Goal: Task Accomplishment & Management: Complete application form

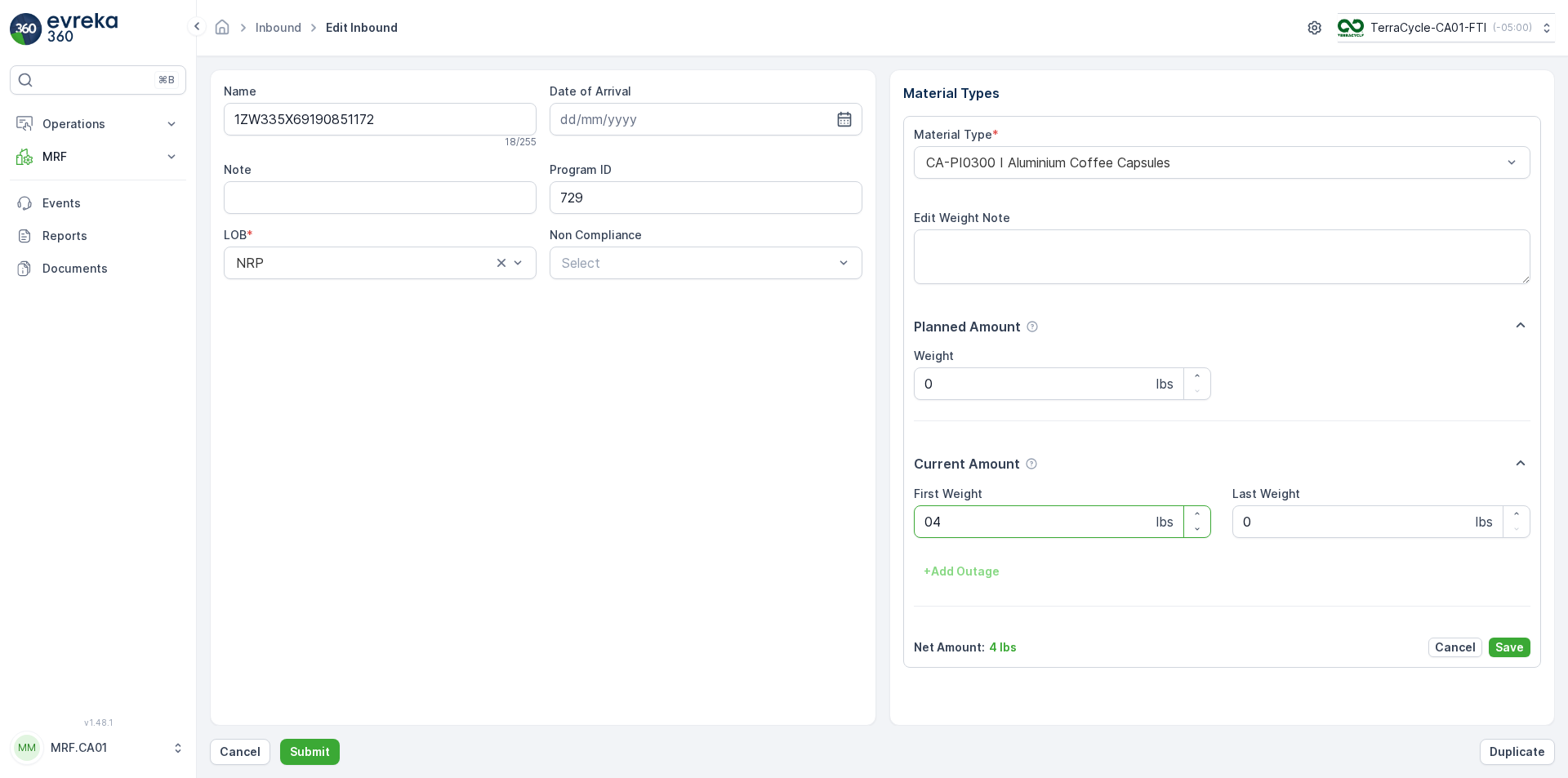
type Weight "040"
click at [280, 739] on button "Submit" at bounding box center [310, 752] width 59 height 26
type Weight "042"
click at [280, 739] on button "Submit" at bounding box center [310, 752] width 59 height 26
type Weight "035"
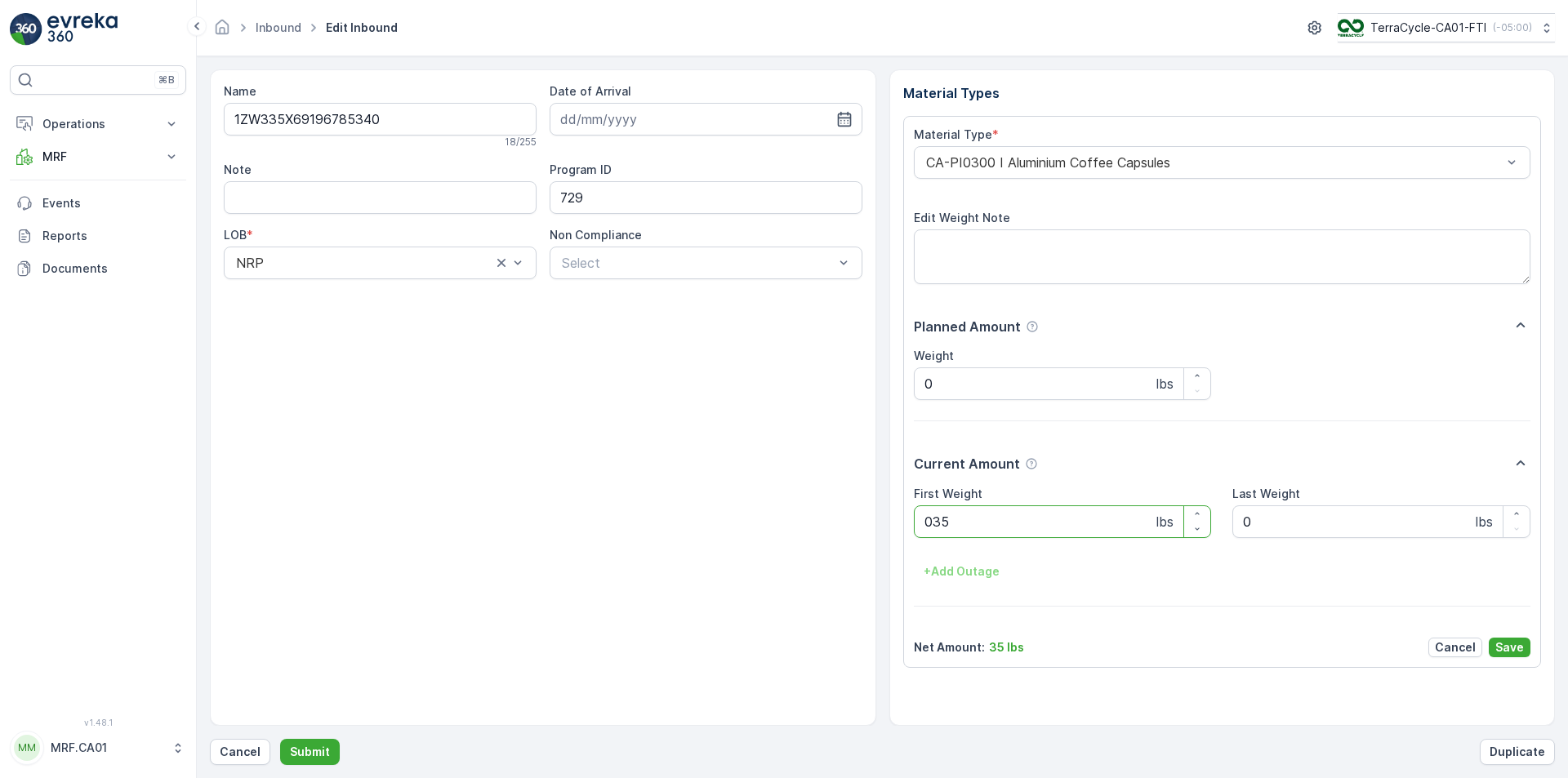
click at [280, 739] on button "Submit" at bounding box center [310, 752] width 59 height 26
type Weight "035"
click at [280, 739] on button "Submit" at bounding box center [310, 752] width 59 height 26
type Weight "033"
click at [280, 739] on button "Submit" at bounding box center [310, 752] width 59 height 26
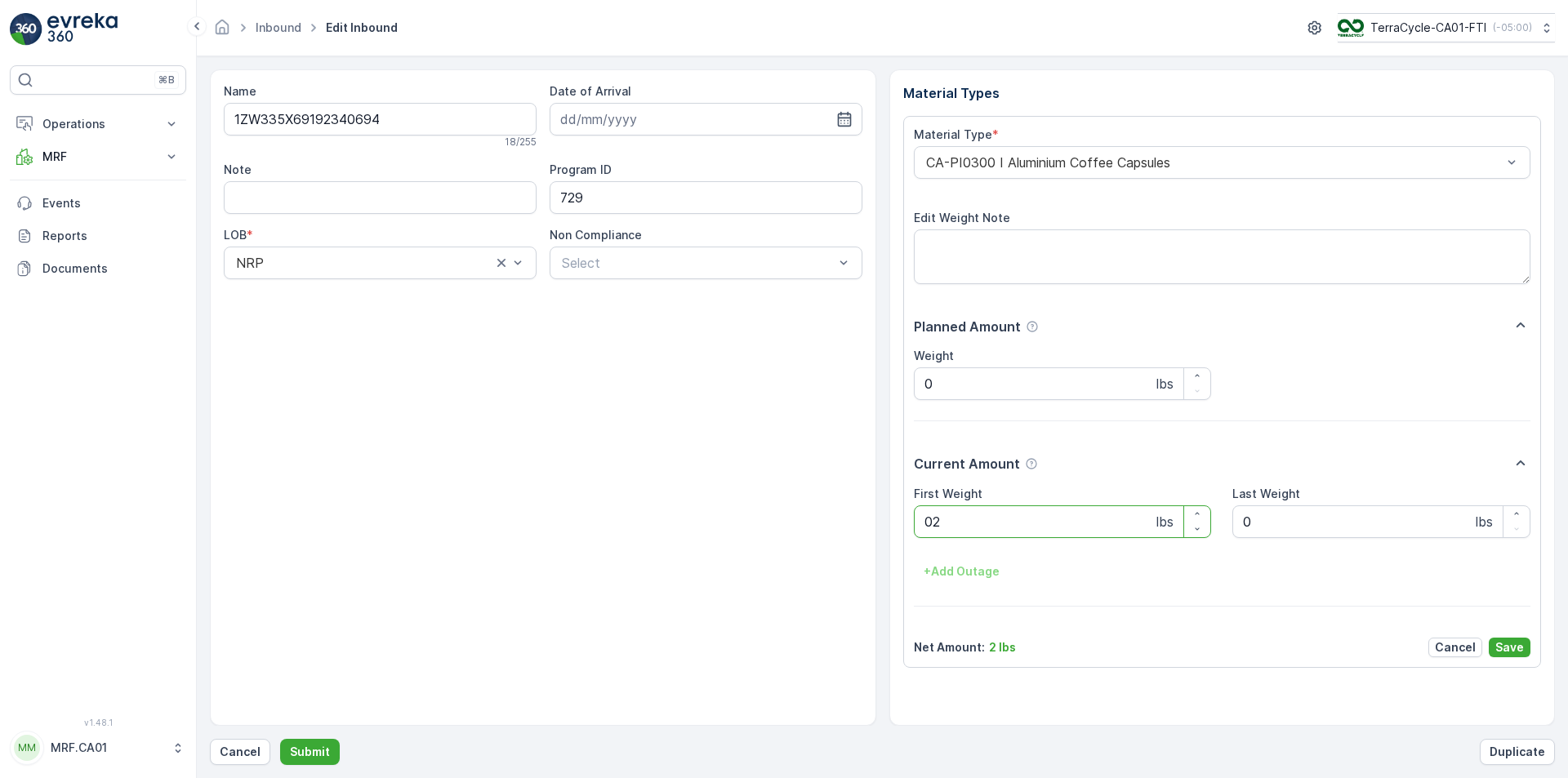
type Weight "026"
click at [280, 739] on button "Submit" at bounding box center [310, 752] width 59 height 26
type Weight "026"
click at [280, 739] on button "Submit" at bounding box center [310, 752] width 59 height 26
click at [1033, 159] on div at bounding box center [1214, 162] width 580 height 14
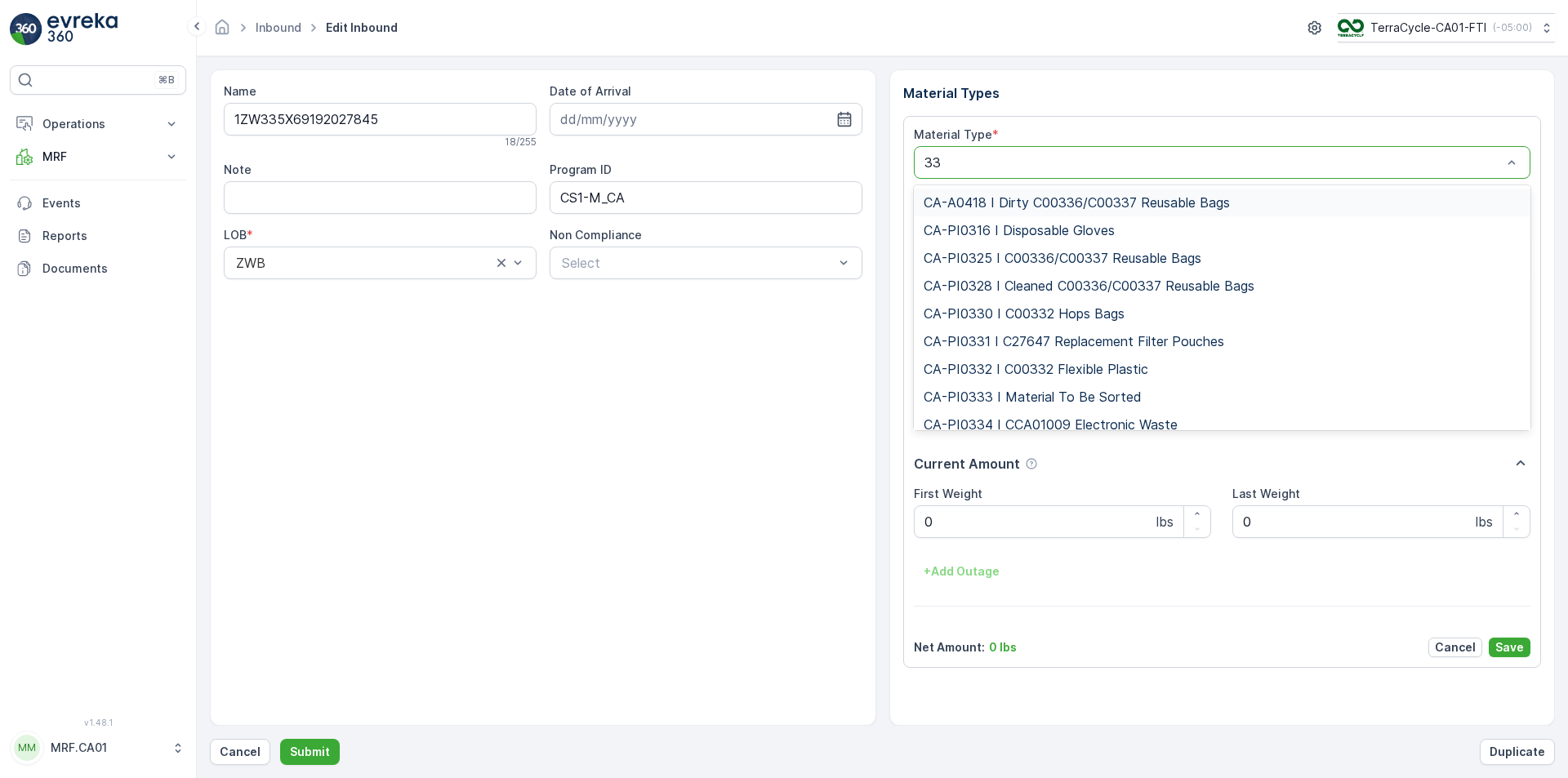
type input "333"
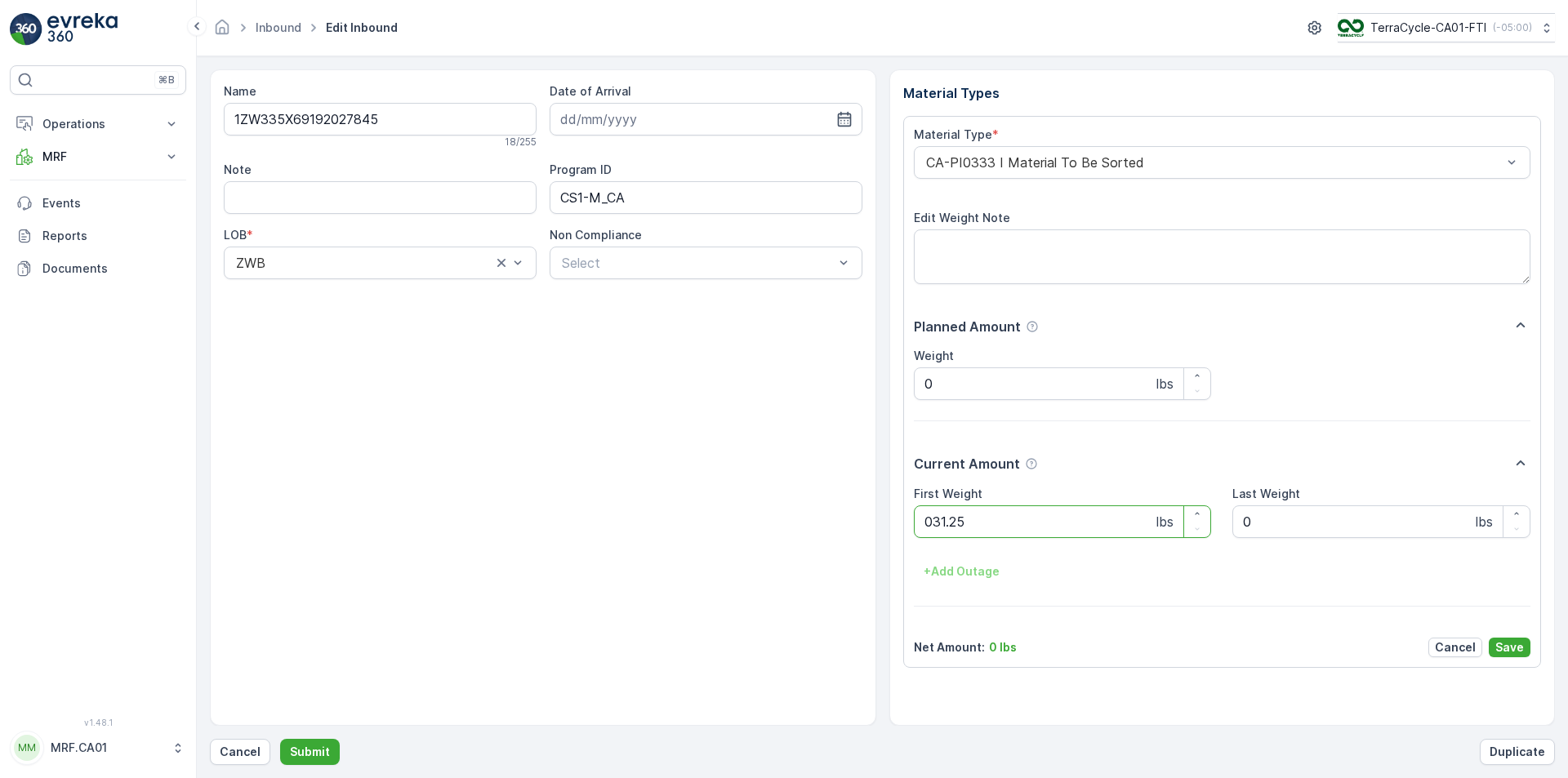
click at [280, 739] on button "Submit" at bounding box center [310, 752] width 59 height 26
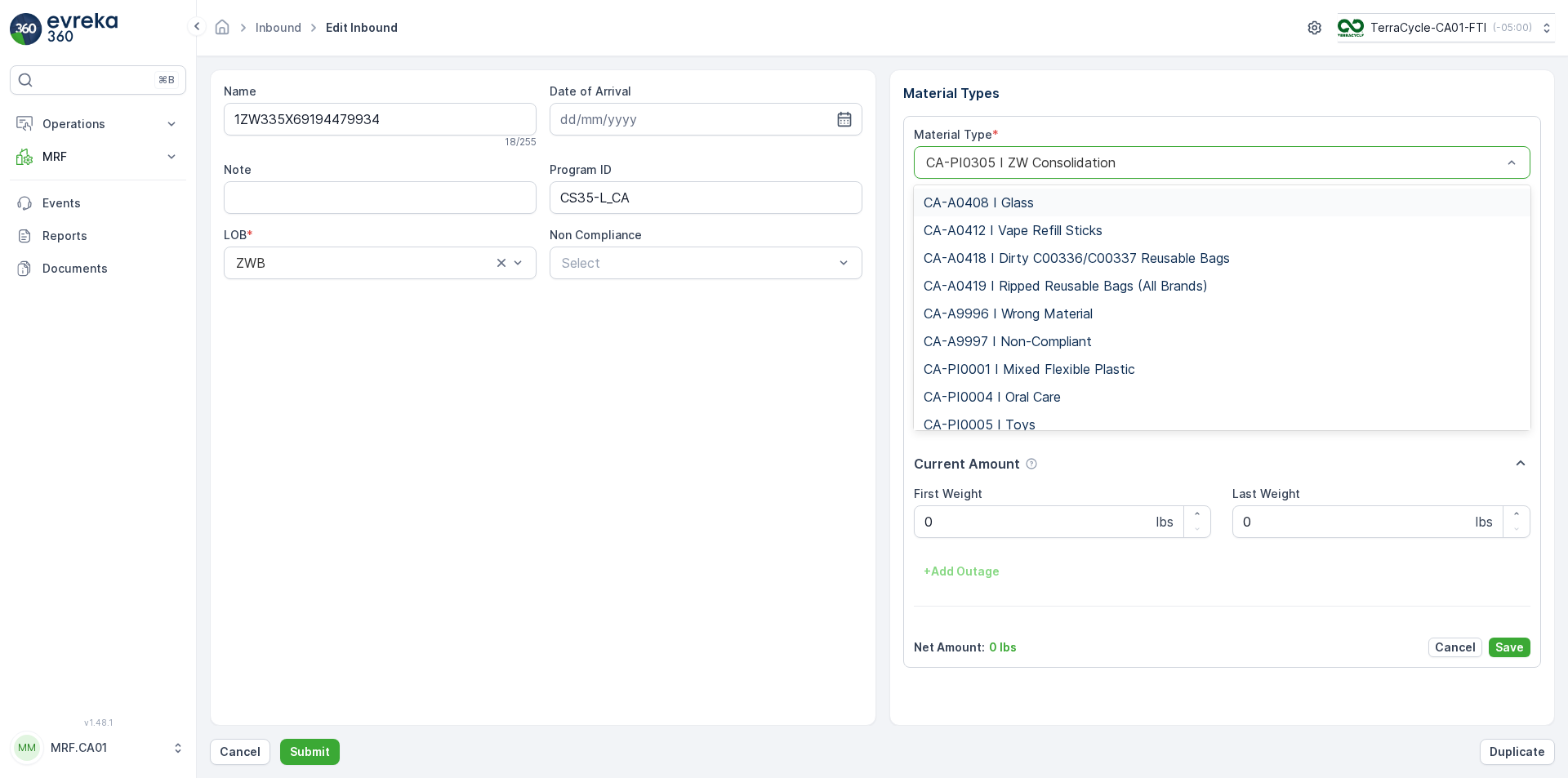
click at [1125, 166] on div at bounding box center [1214, 162] width 580 height 14
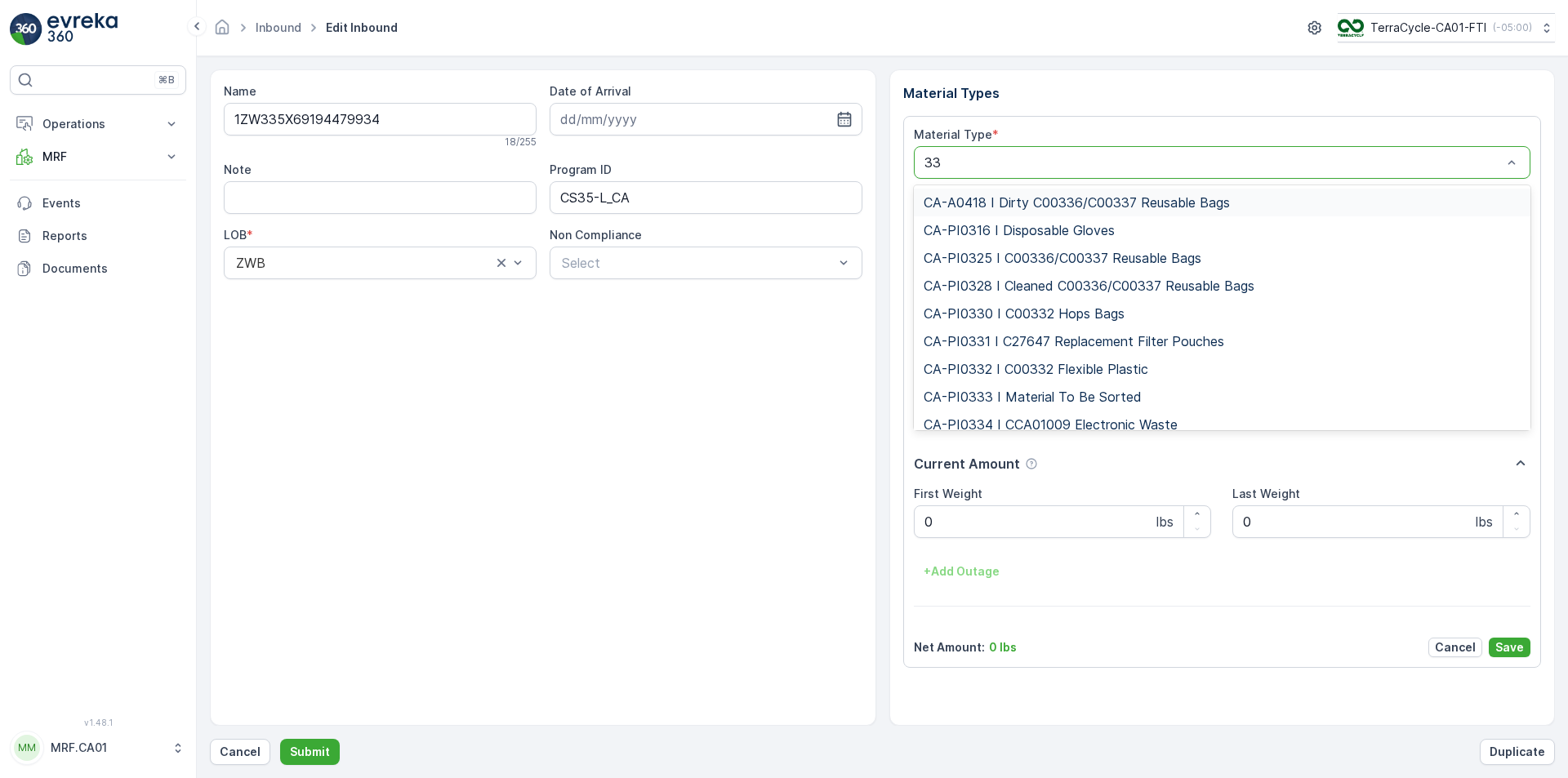
type input "333"
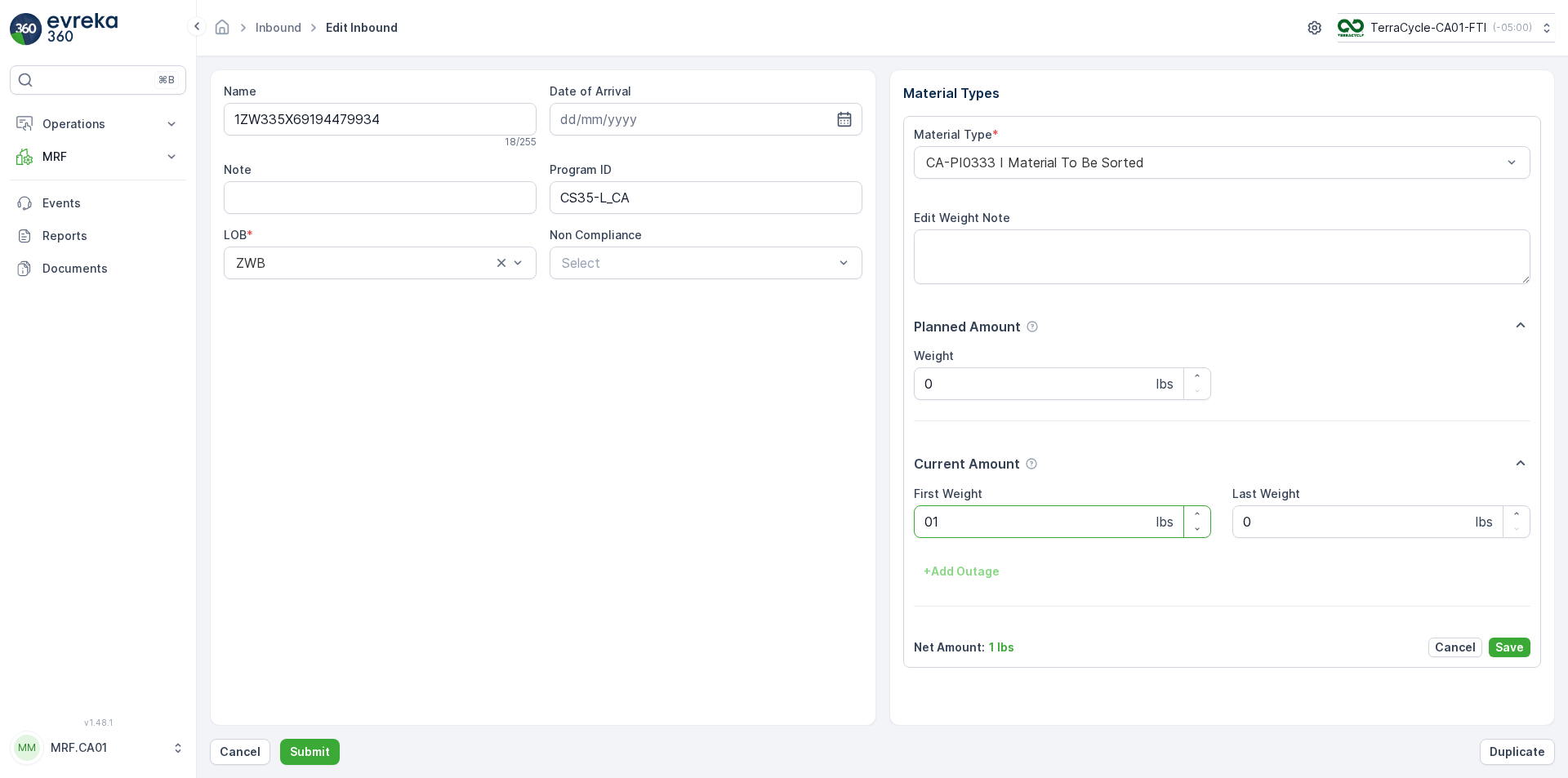
type Weight "012"
click at [280, 739] on button "Submit" at bounding box center [310, 752] width 59 height 26
click at [1234, 169] on div at bounding box center [1214, 162] width 580 height 14
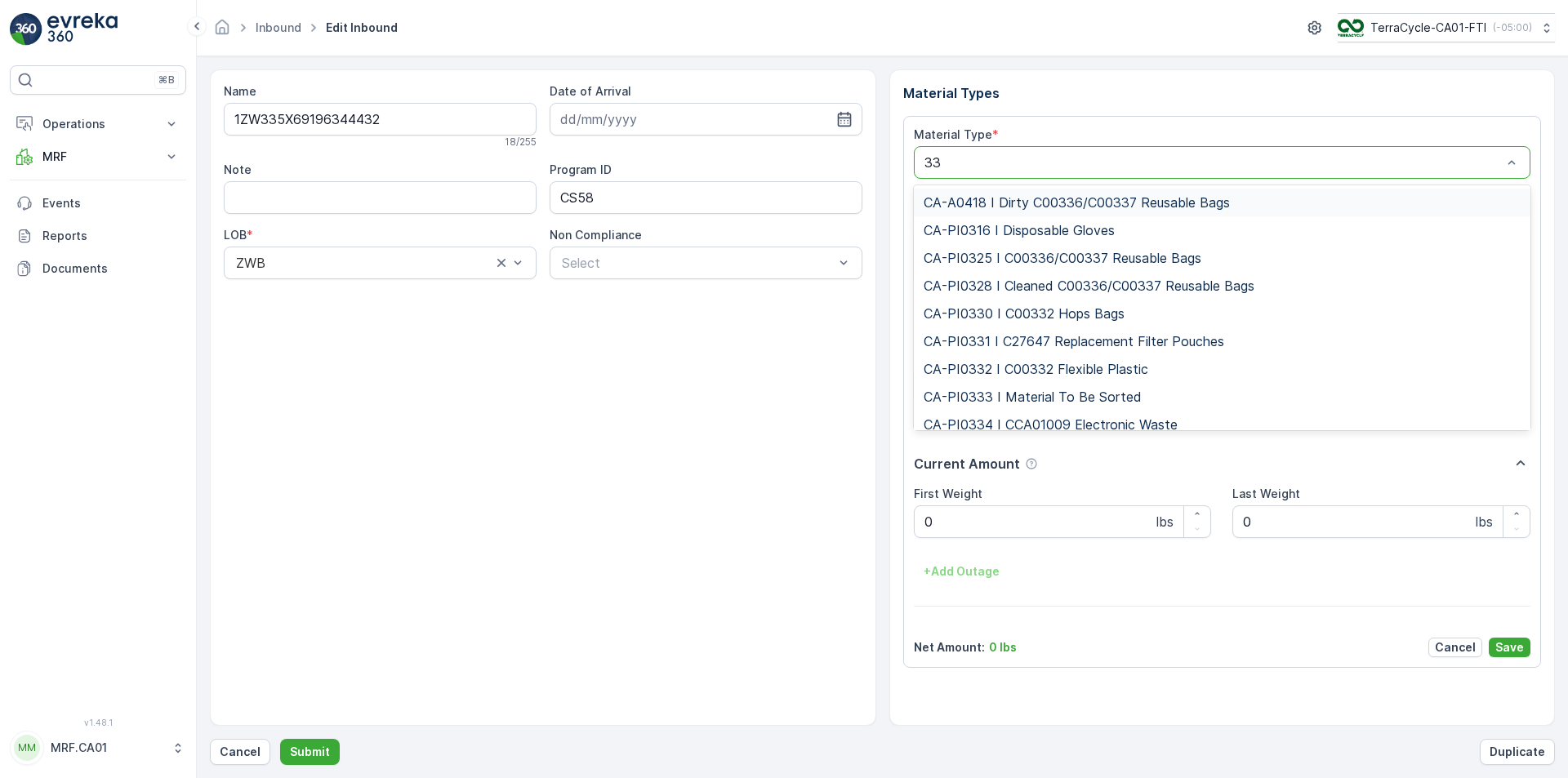
type input "333"
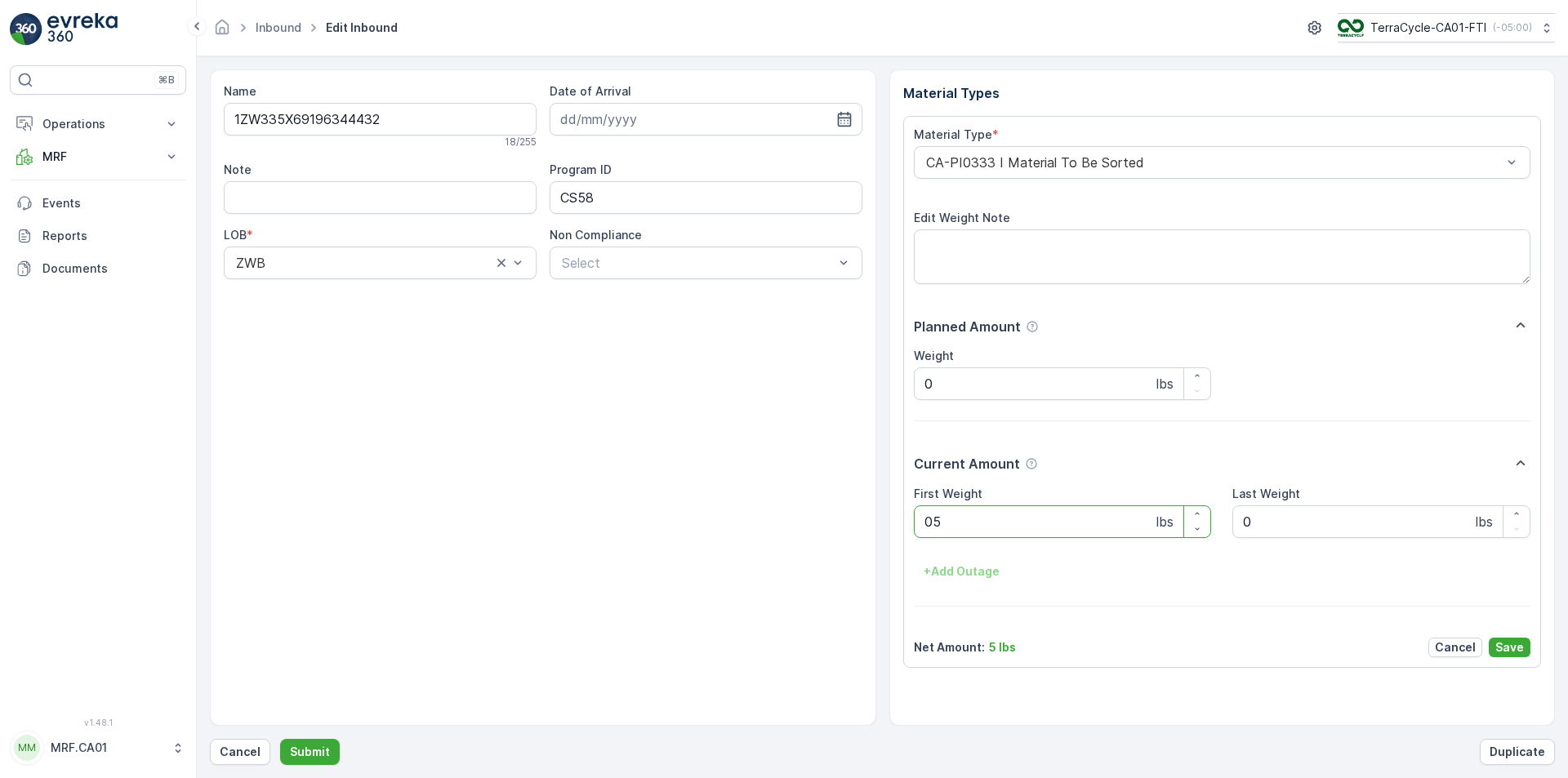
type Weight "054"
click at [280, 739] on button "Submit" at bounding box center [310, 752] width 59 height 26
click at [1128, 162] on div at bounding box center [1214, 162] width 580 height 14
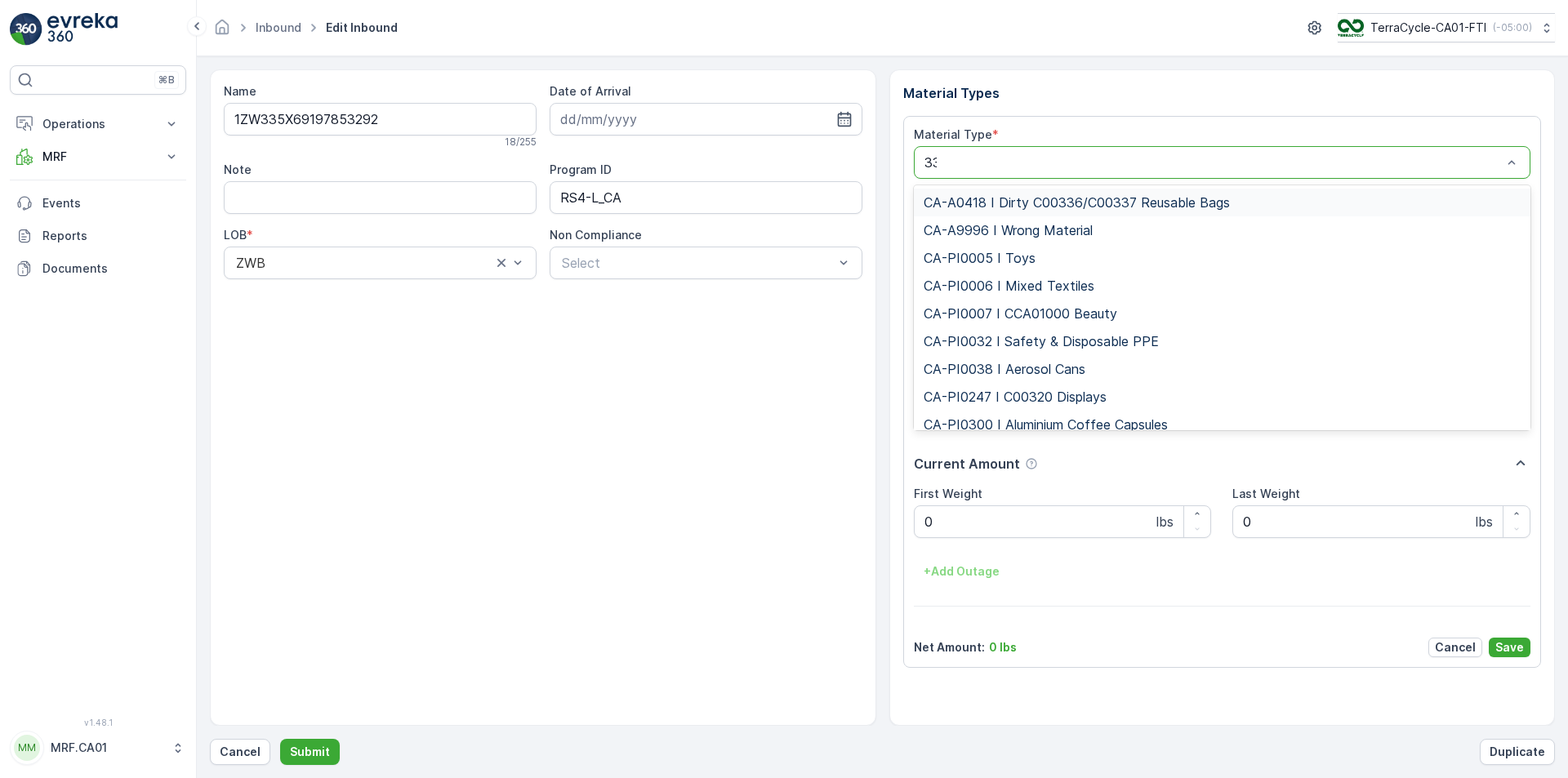
type input "333"
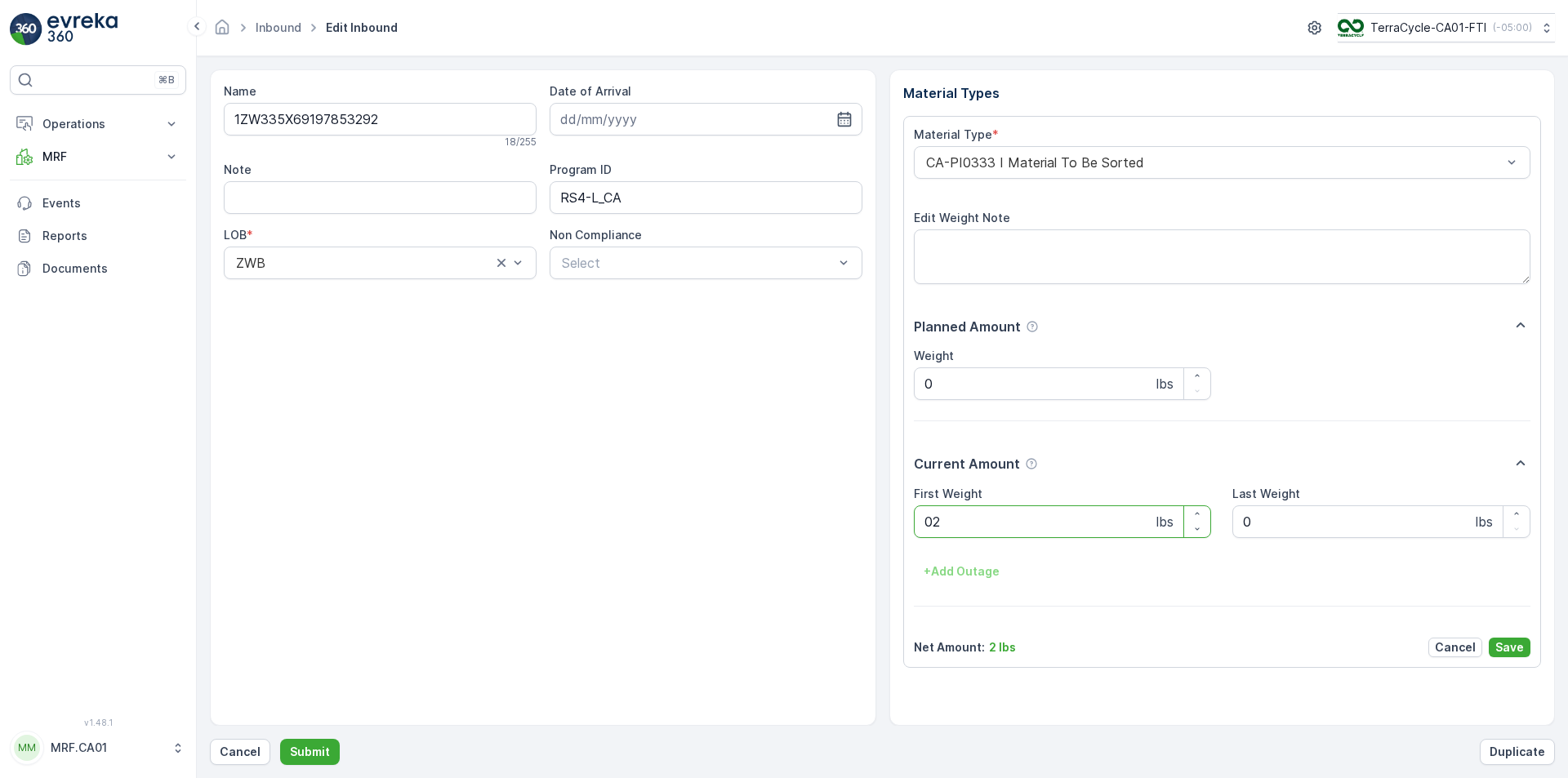
type Weight "025"
click at [280, 739] on button "Submit" at bounding box center [310, 752] width 59 height 26
type Weight "023"
click at [280, 739] on button "Submit" at bounding box center [310, 752] width 59 height 26
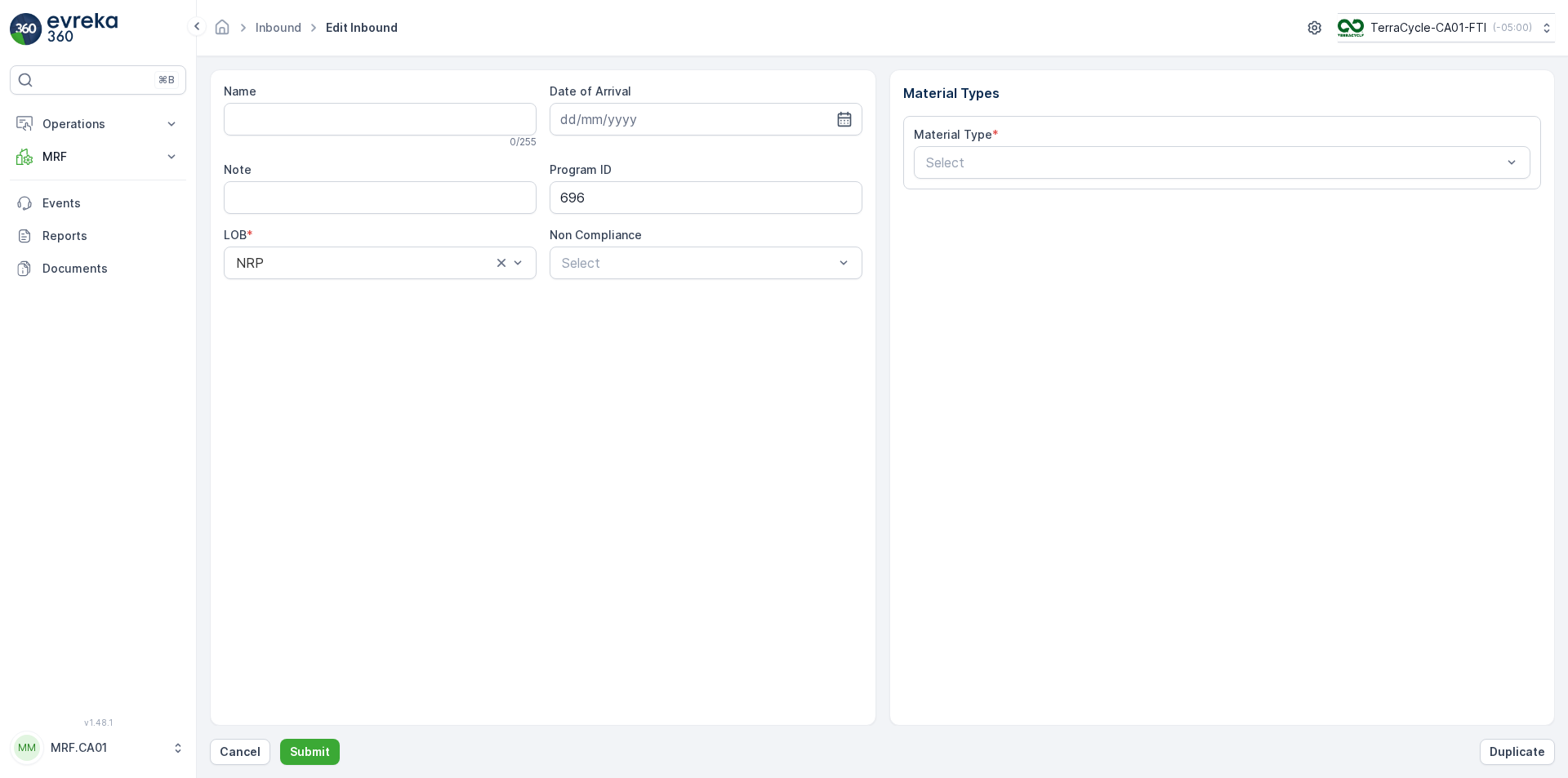
type input "1ZW335X69194815098"
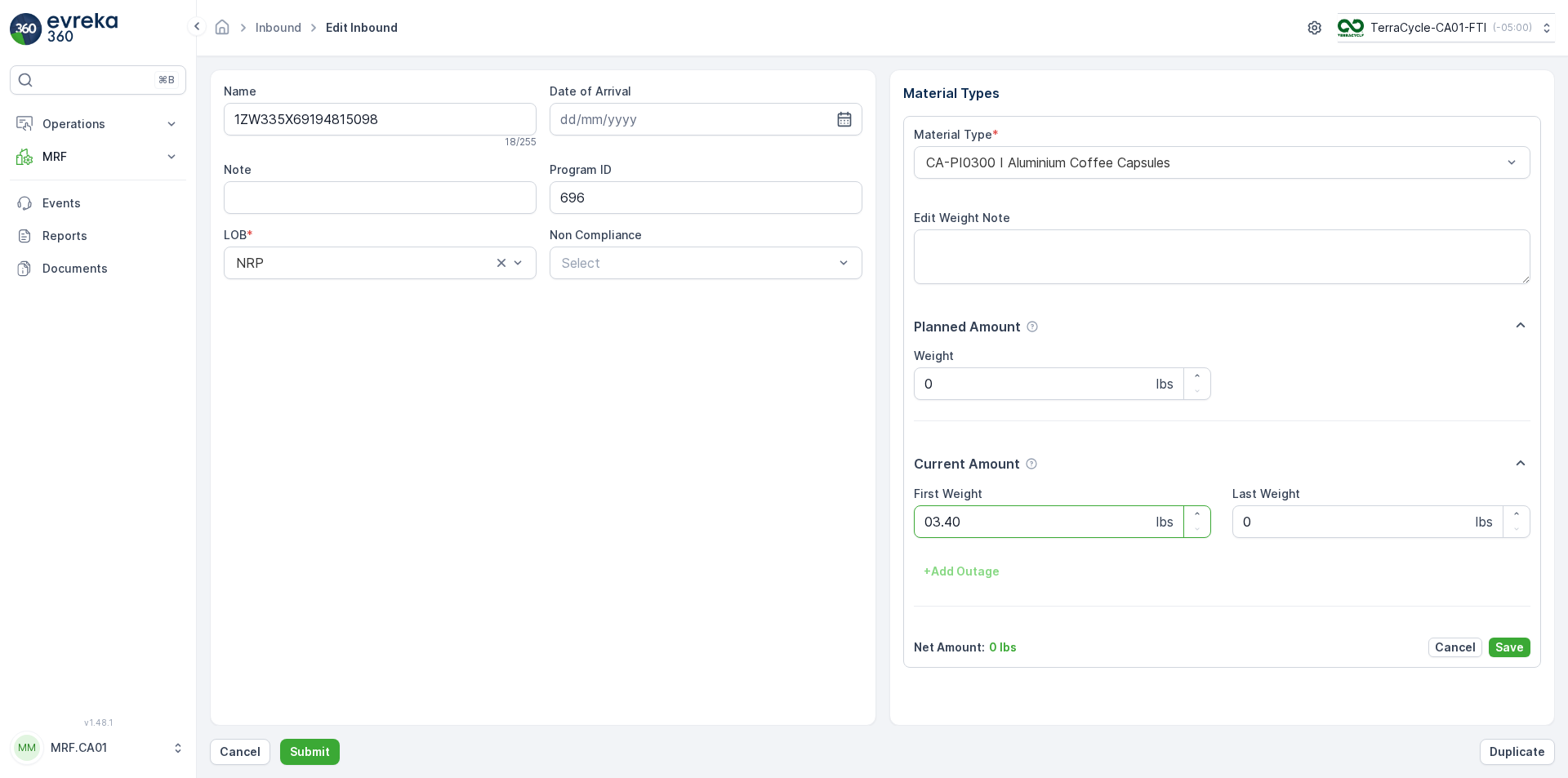
click at [280, 739] on button "Submit" at bounding box center [310, 752] width 59 height 26
type Weight "031"
click at [280, 739] on button "Submit" at bounding box center [310, 752] width 59 height 26
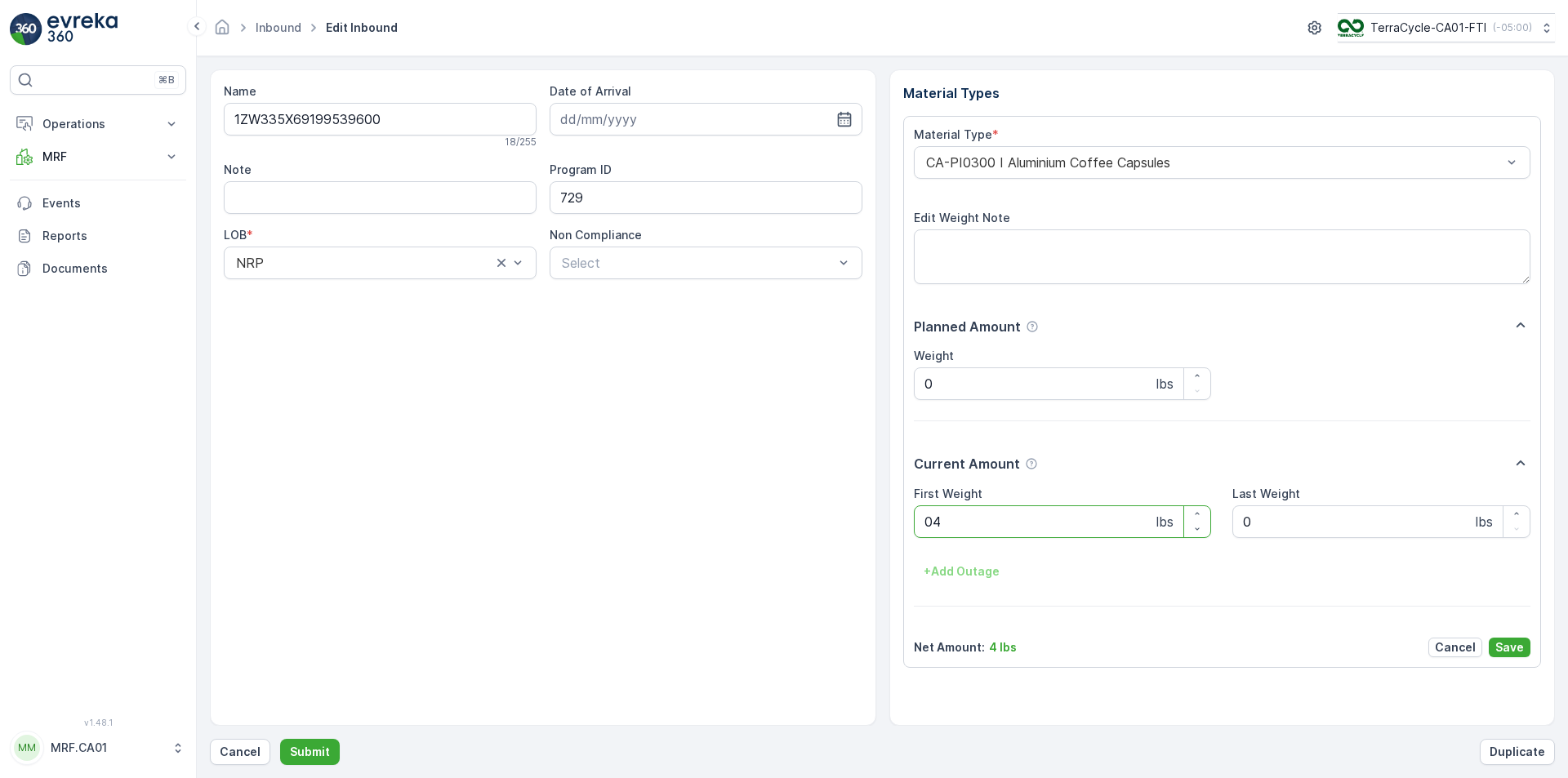
type Weight "041"
click at [280, 739] on button "Submit" at bounding box center [310, 752] width 59 height 26
type Weight "041"
click at [280, 739] on button "Submit" at bounding box center [310, 752] width 59 height 26
type Weight "035"
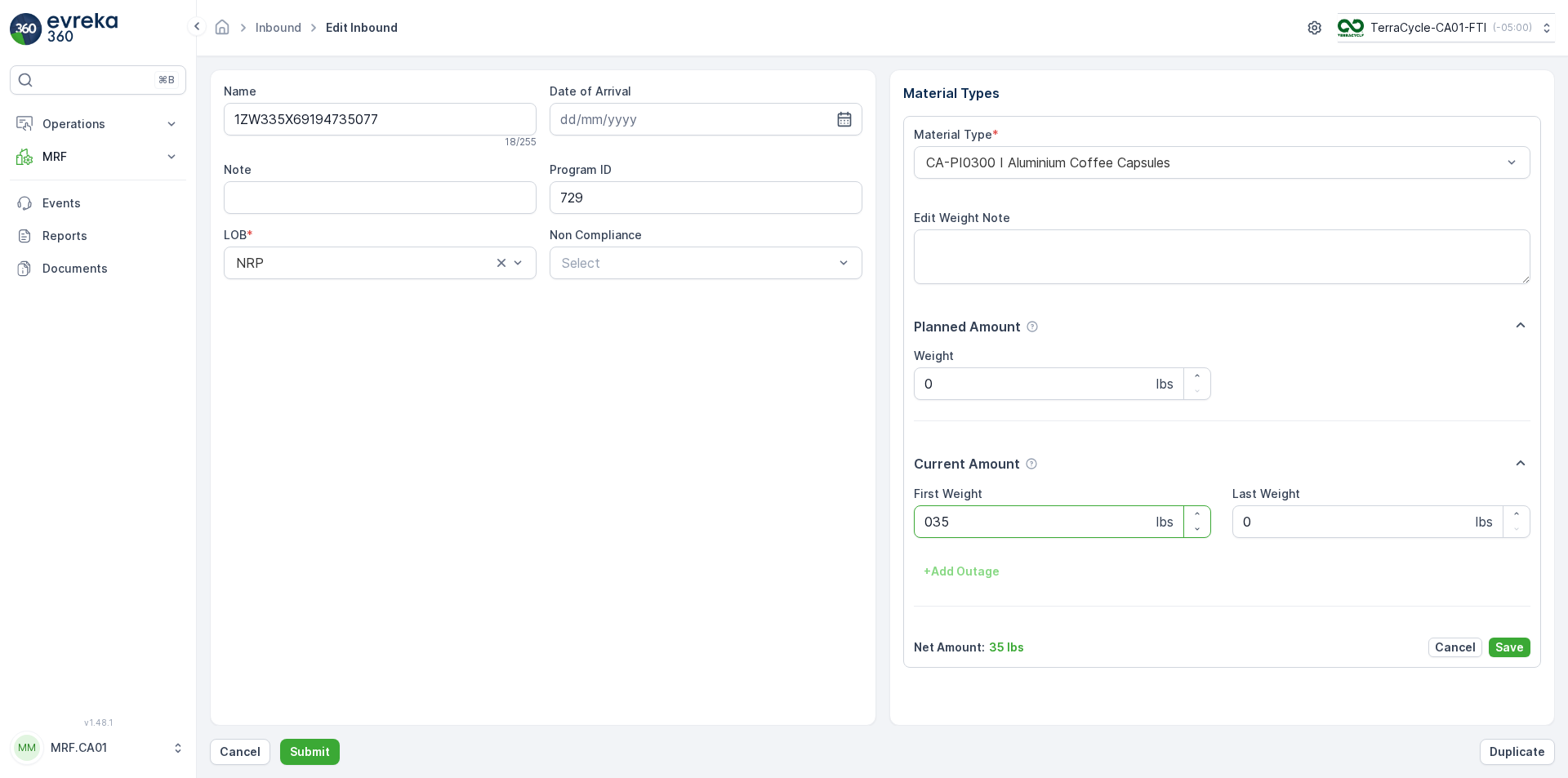
click at [280, 739] on button "Submit" at bounding box center [310, 752] width 59 height 26
type Weight "038"
click at [280, 739] on button "Submit" at bounding box center [310, 752] width 59 height 26
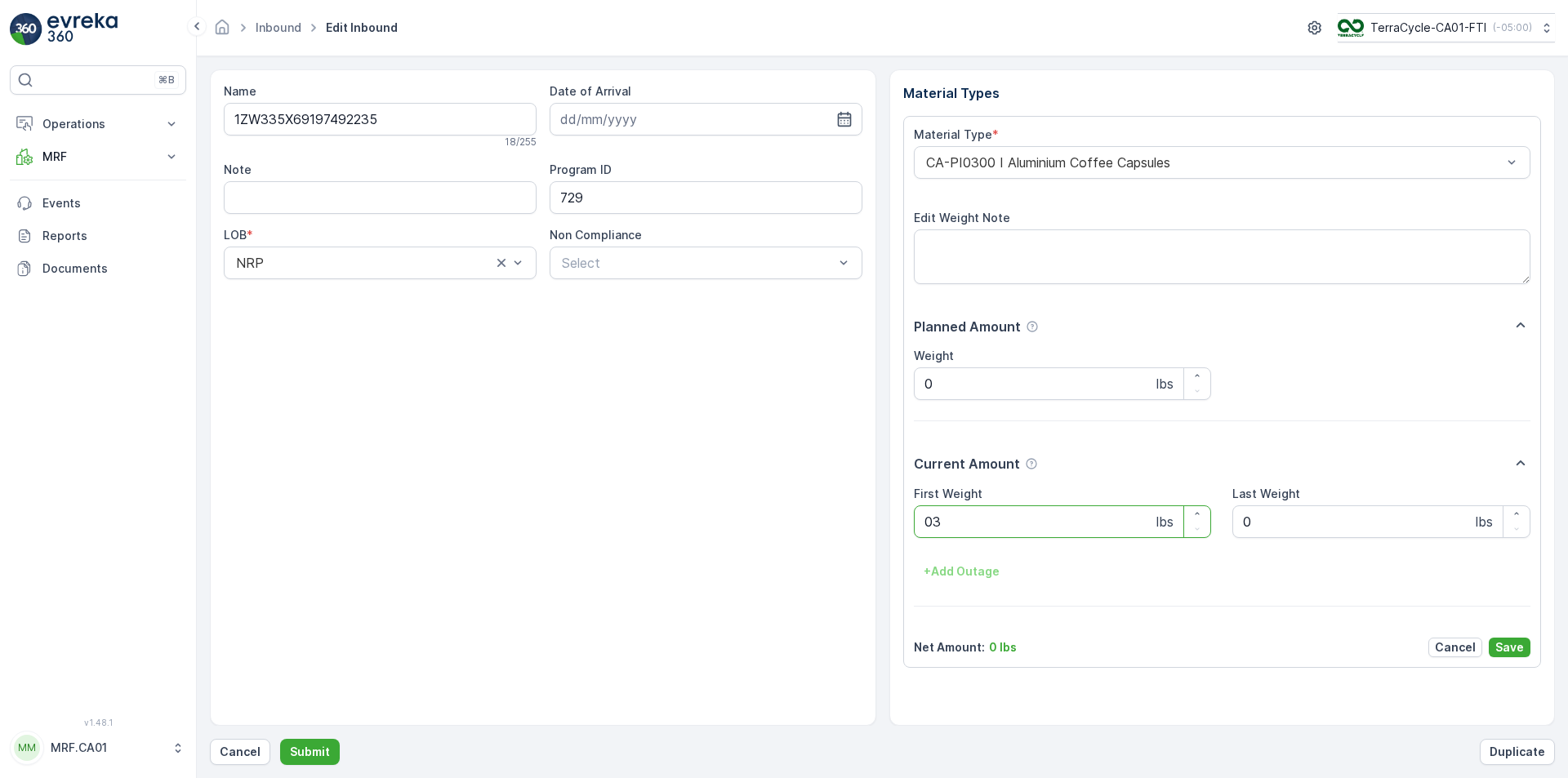
type Weight "035"
click at [280, 739] on button "Submit" at bounding box center [310, 752] width 59 height 26
type Weight "044"
click at [280, 739] on button "Submit" at bounding box center [310, 752] width 59 height 26
type Weight "035"
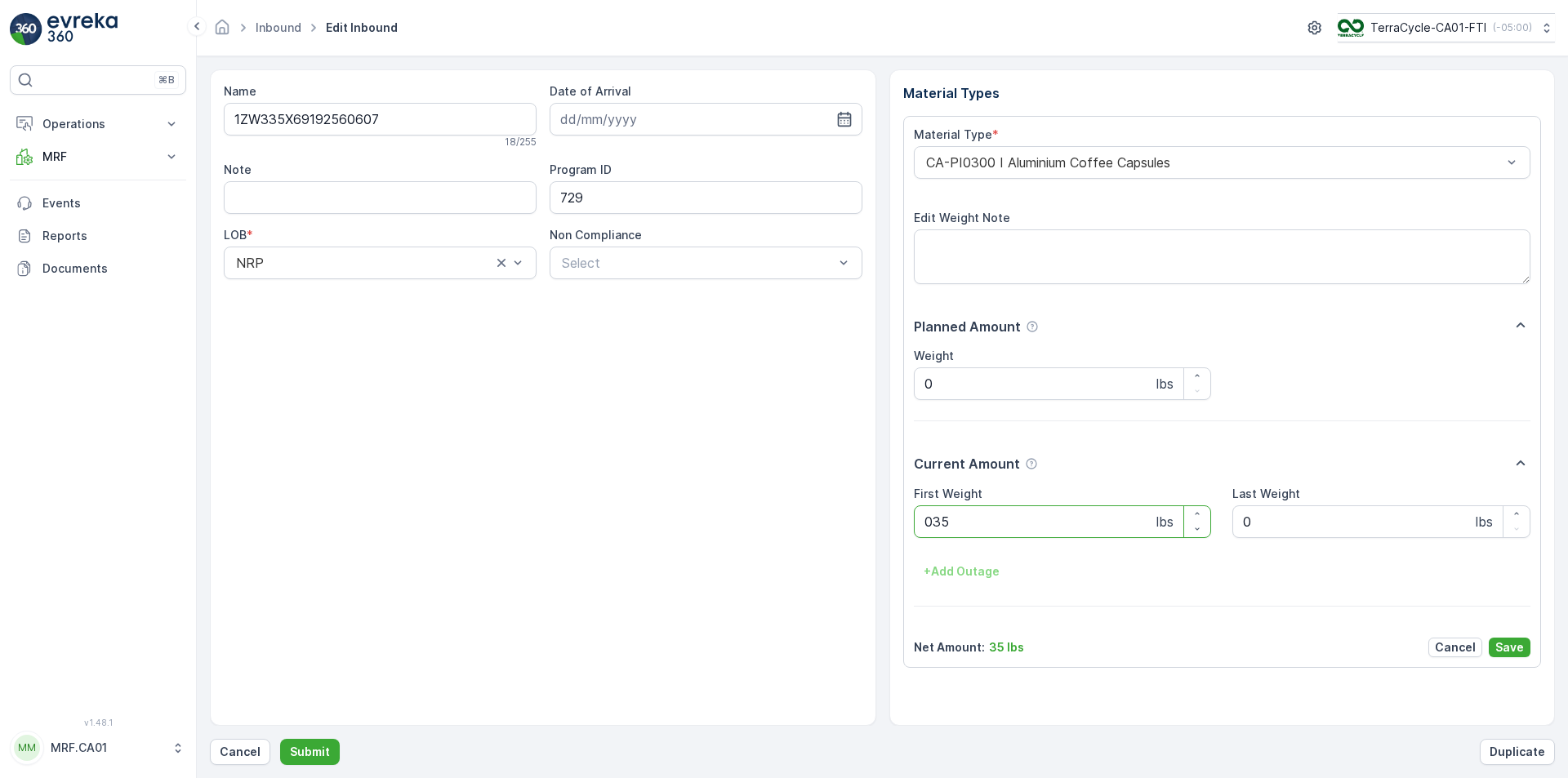
click at [280, 739] on button "Submit" at bounding box center [310, 752] width 59 height 26
click at [1128, 168] on div at bounding box center [1214, 162] width 580 height 14
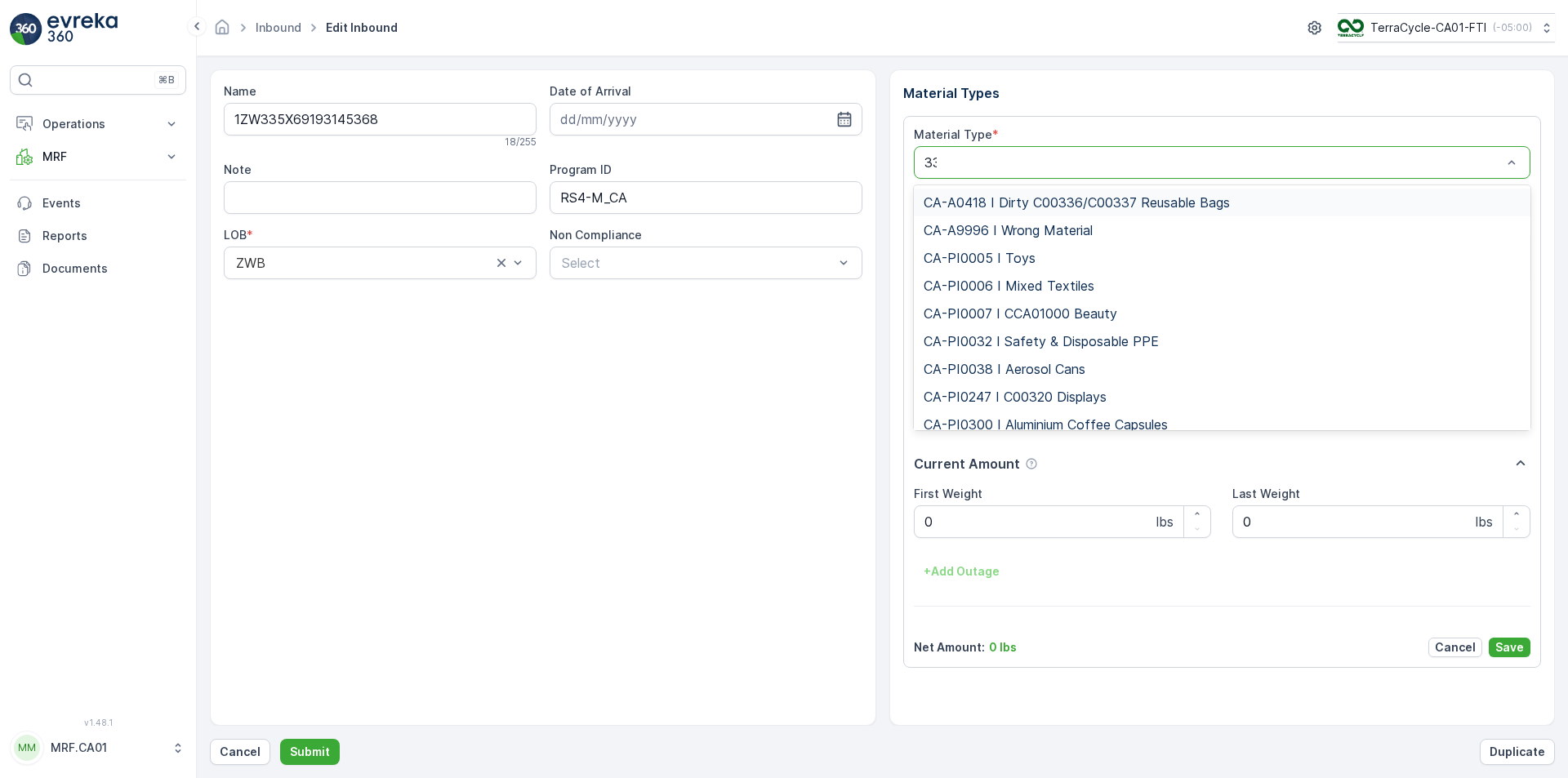
type input "333"
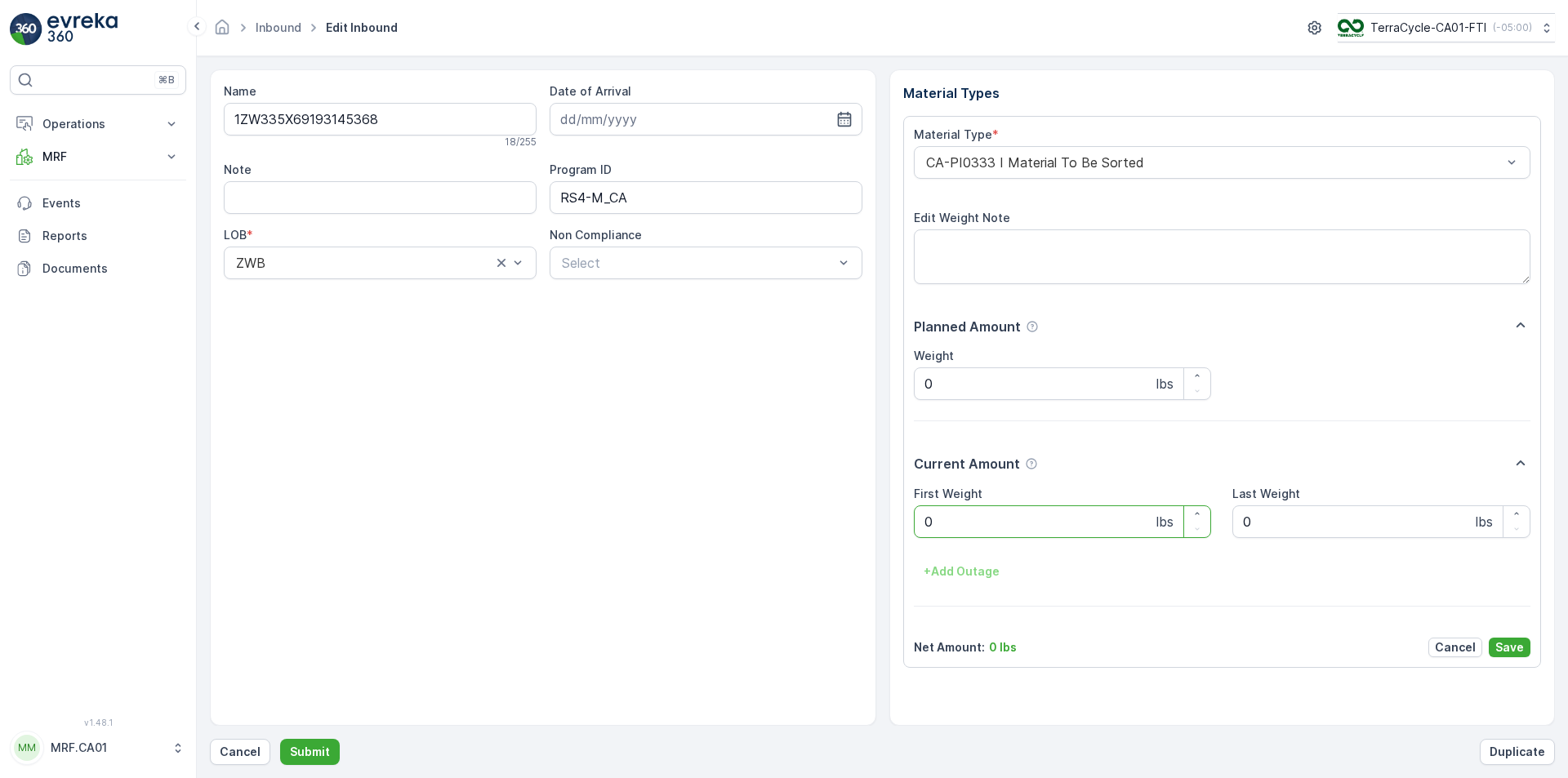
click at [999, 509] on Weight "0" at bounding box center [1062, 521] width 298 height 32
type Weight "019"
click at [280, 739] on button "Submit" at bounding box center [310, 752] width 59 height 26
type Weight "037"
click at [280, 739] on button "Submit" at bounding box center [310, 752] width 59 height 26
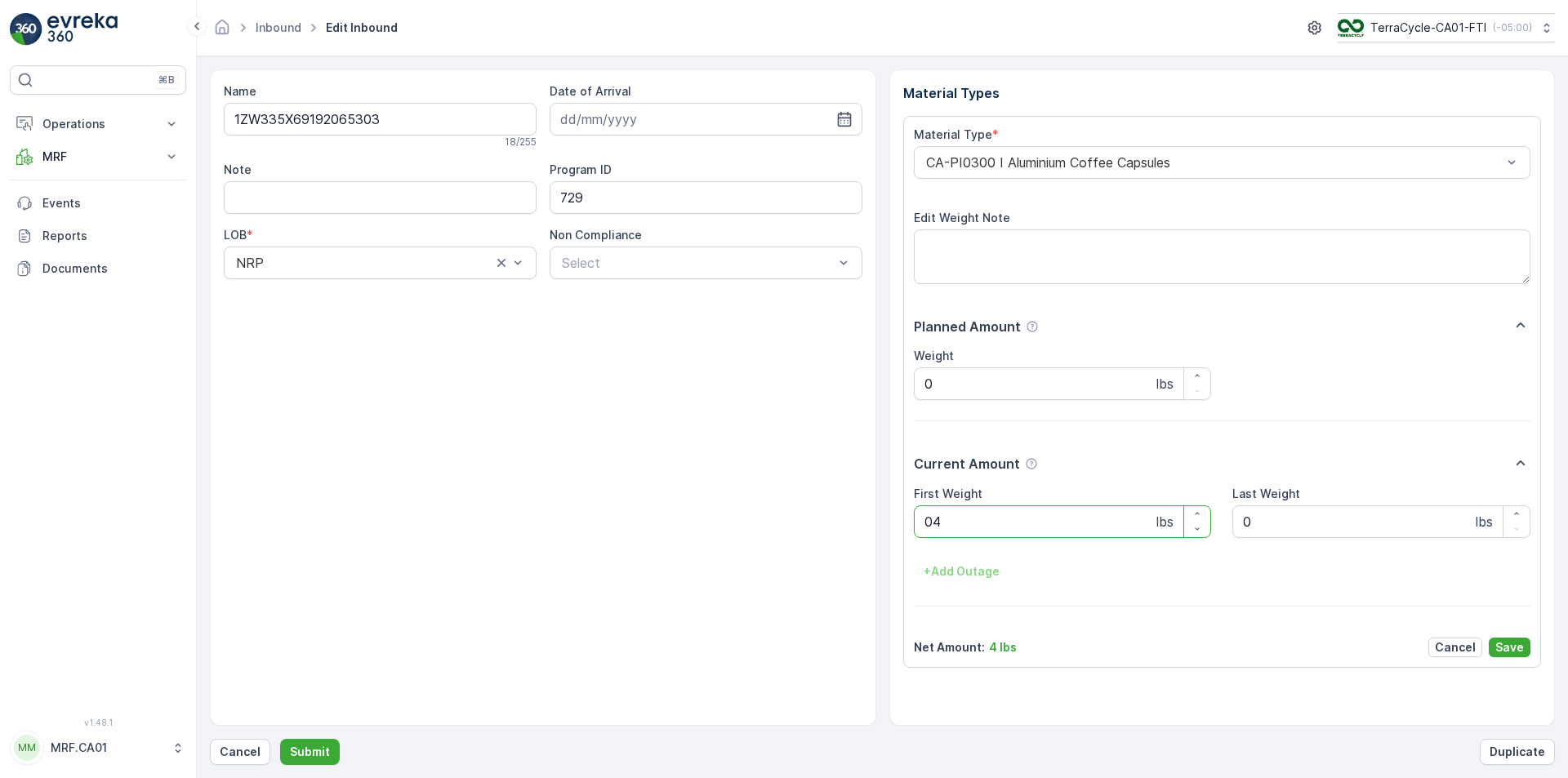
type Weight "041"
click at [280, 739] on button "Submit" at bounding box center [310, 752] width 59 height 26
type Weight "036"
click at [280, 739] on button "Submit" at bounding box center [310, 752] width 59 height 26
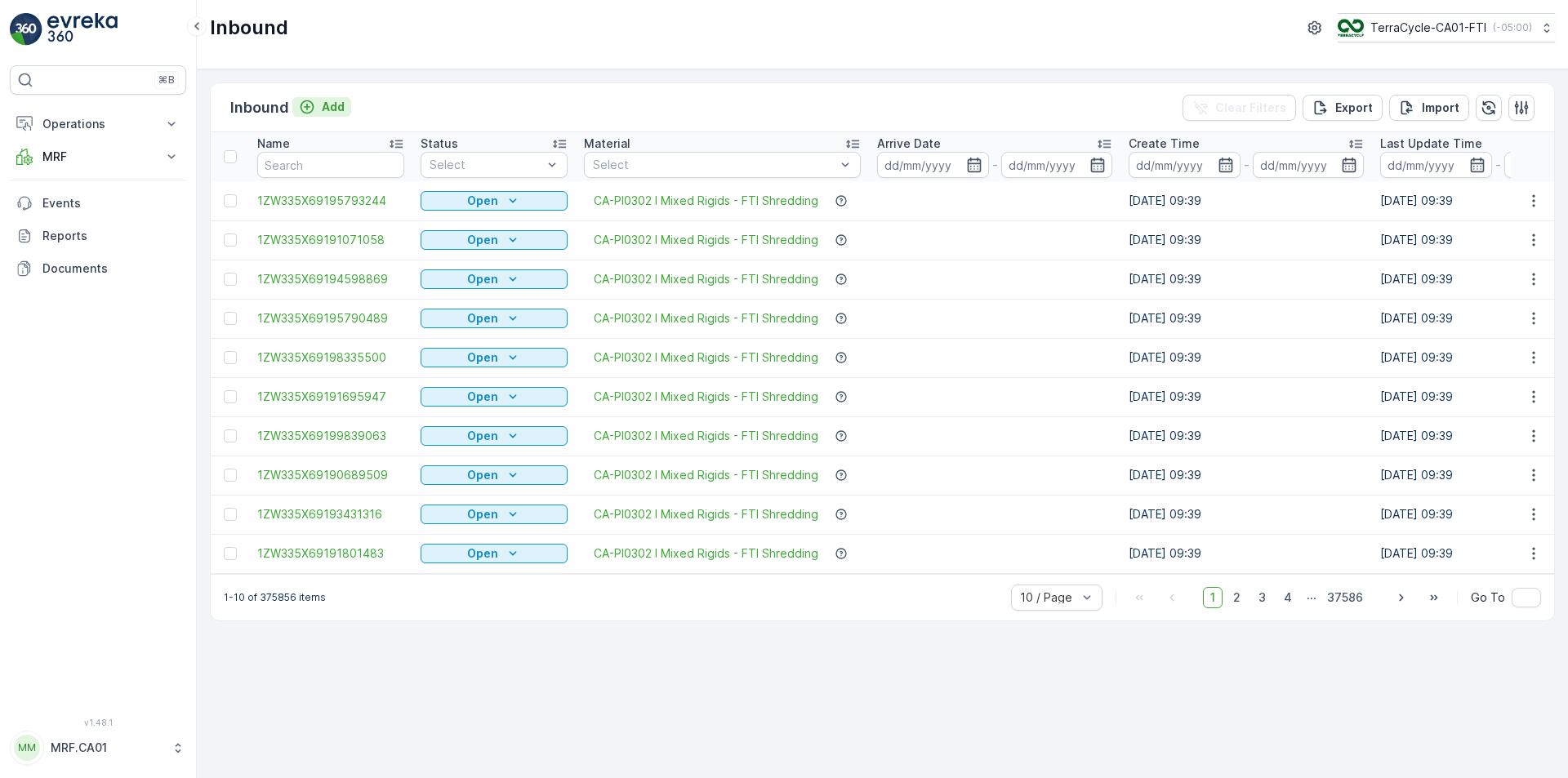
click at [325, 110] on p "Add" at bounding box center [333, 106] width 23 height 16
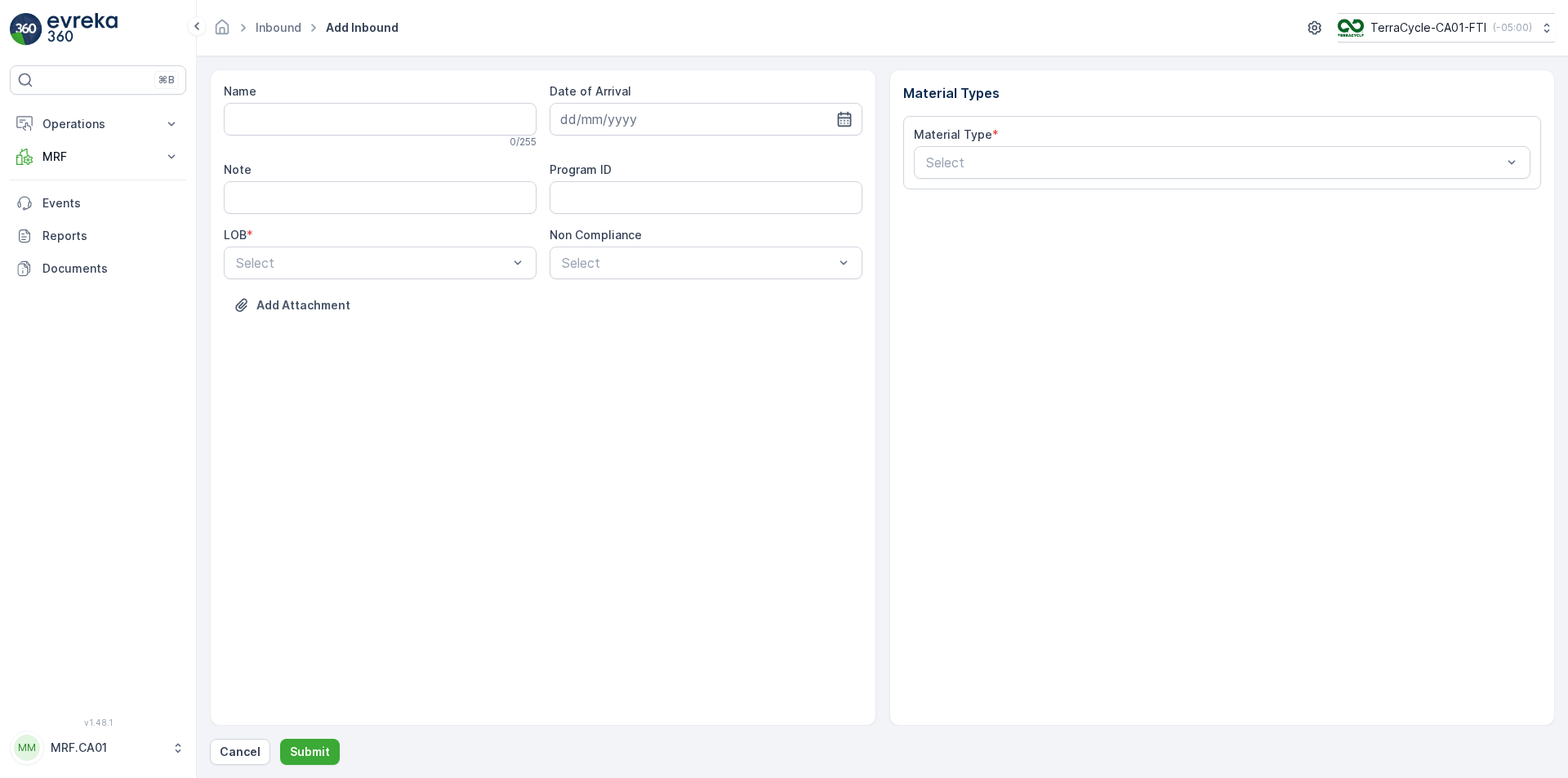
click at [837, 121] on icon "button" at bounding box center [844, 119] width 16 height 16
drag, startPoint x: 672, startPoint y: 288, endPoint x: 630, endPoint y: 277, distance: 43.4
click at [671, 288] on div "13" at bounding box center [665, 288] width 26 height 26
type input "[DATE]"
click at [472, 298] on div "NRP" at bounding box center [380, 302] width 293 height 14
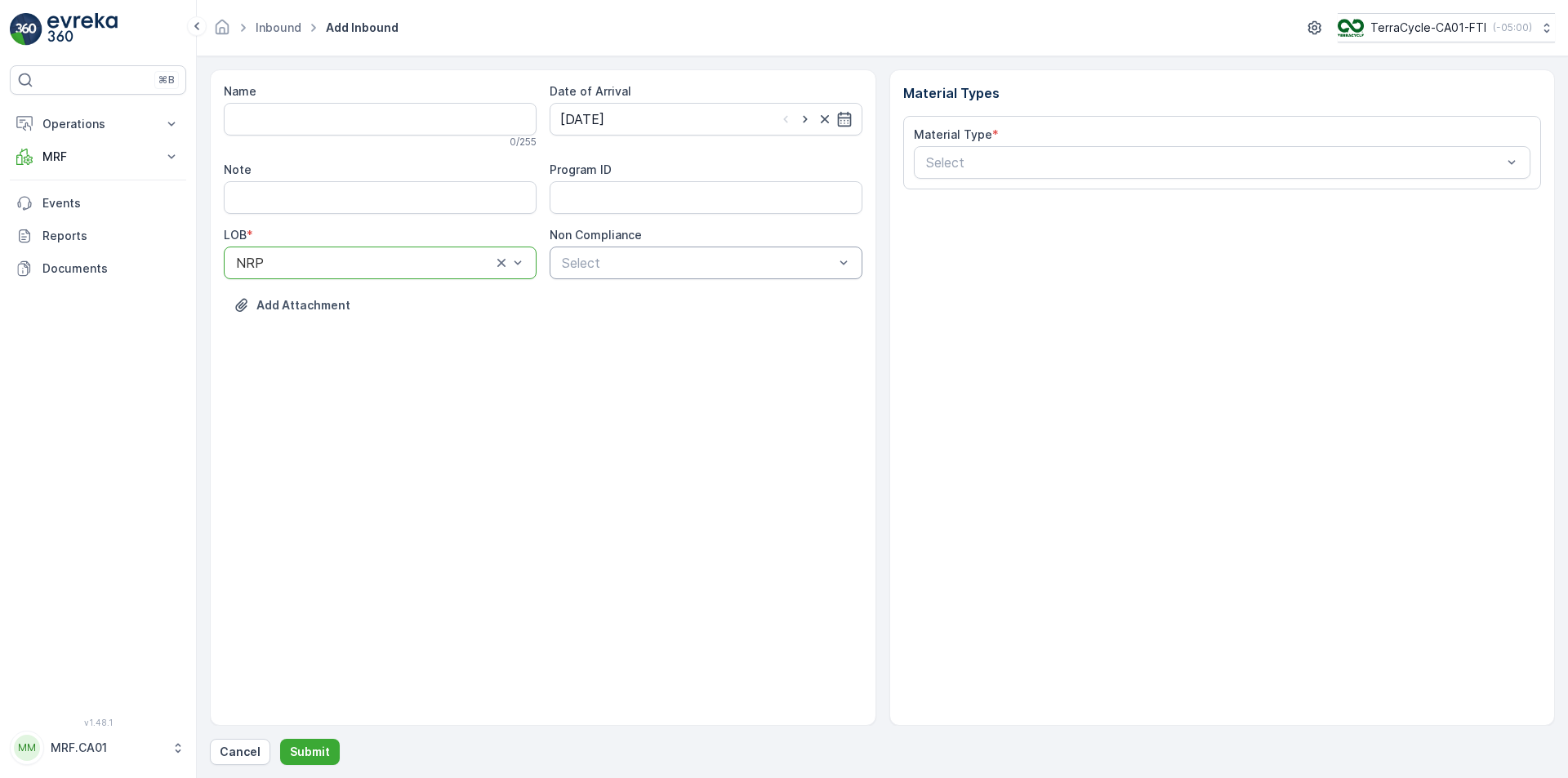
click at [590, 251] on div "Select" at bounding box center [706, 262] width 313 height 32
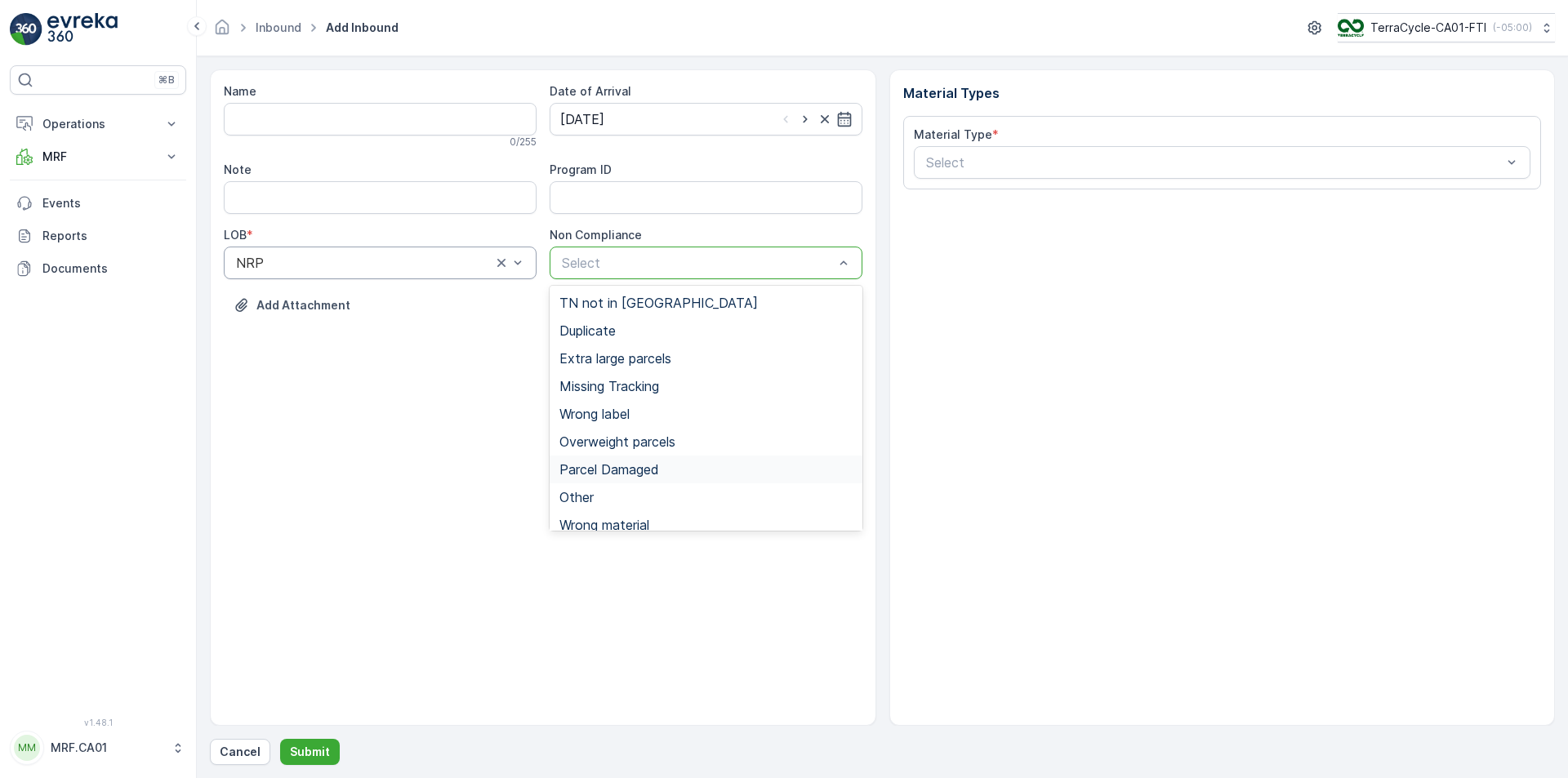
click at [622, 468] on span "Parcel Damaged" at bounding box center [609, 469] width 99 height 14
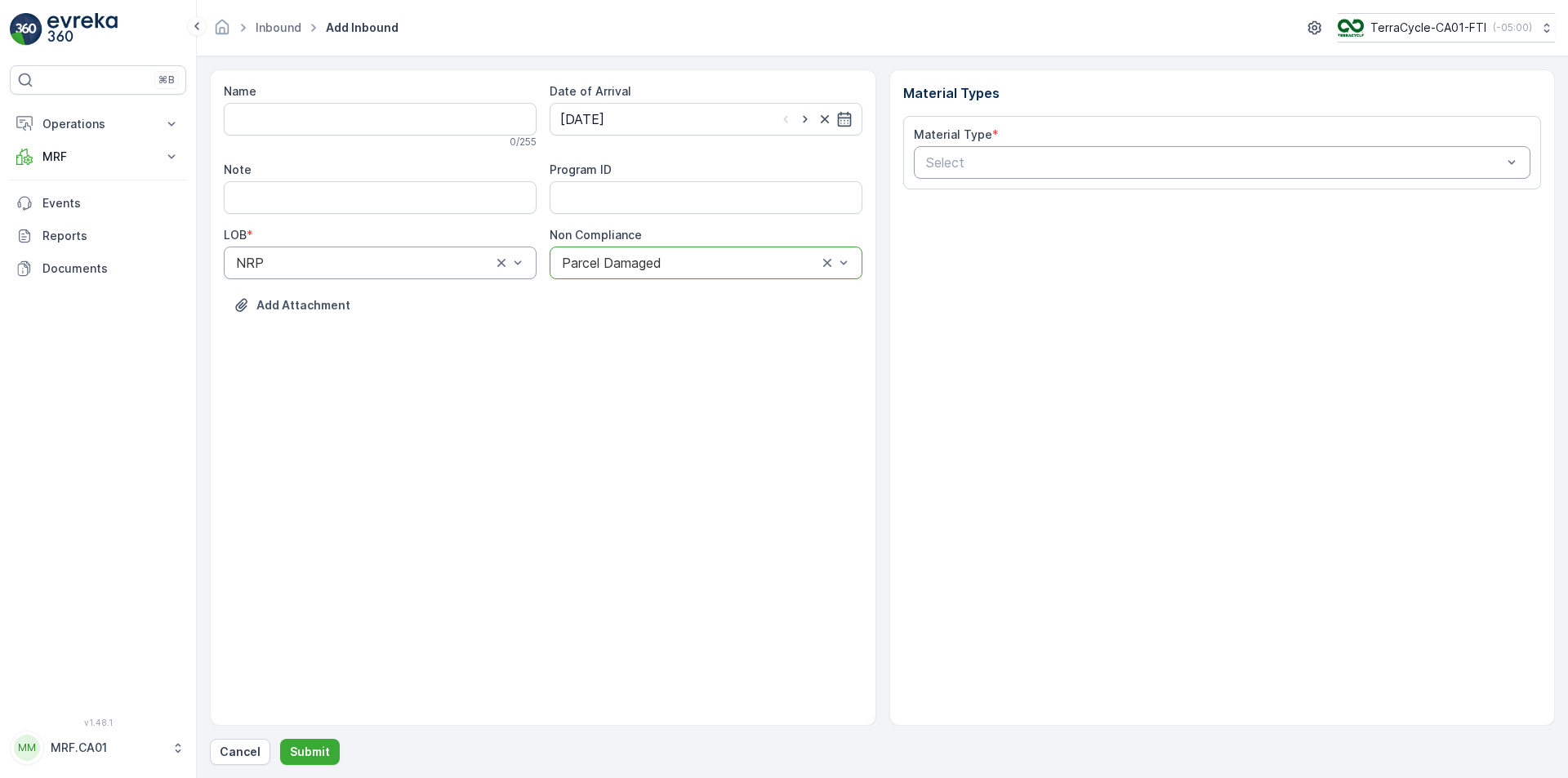
click at [1017, 156] on div at bounding box center [1214, 162] width 580 height 14
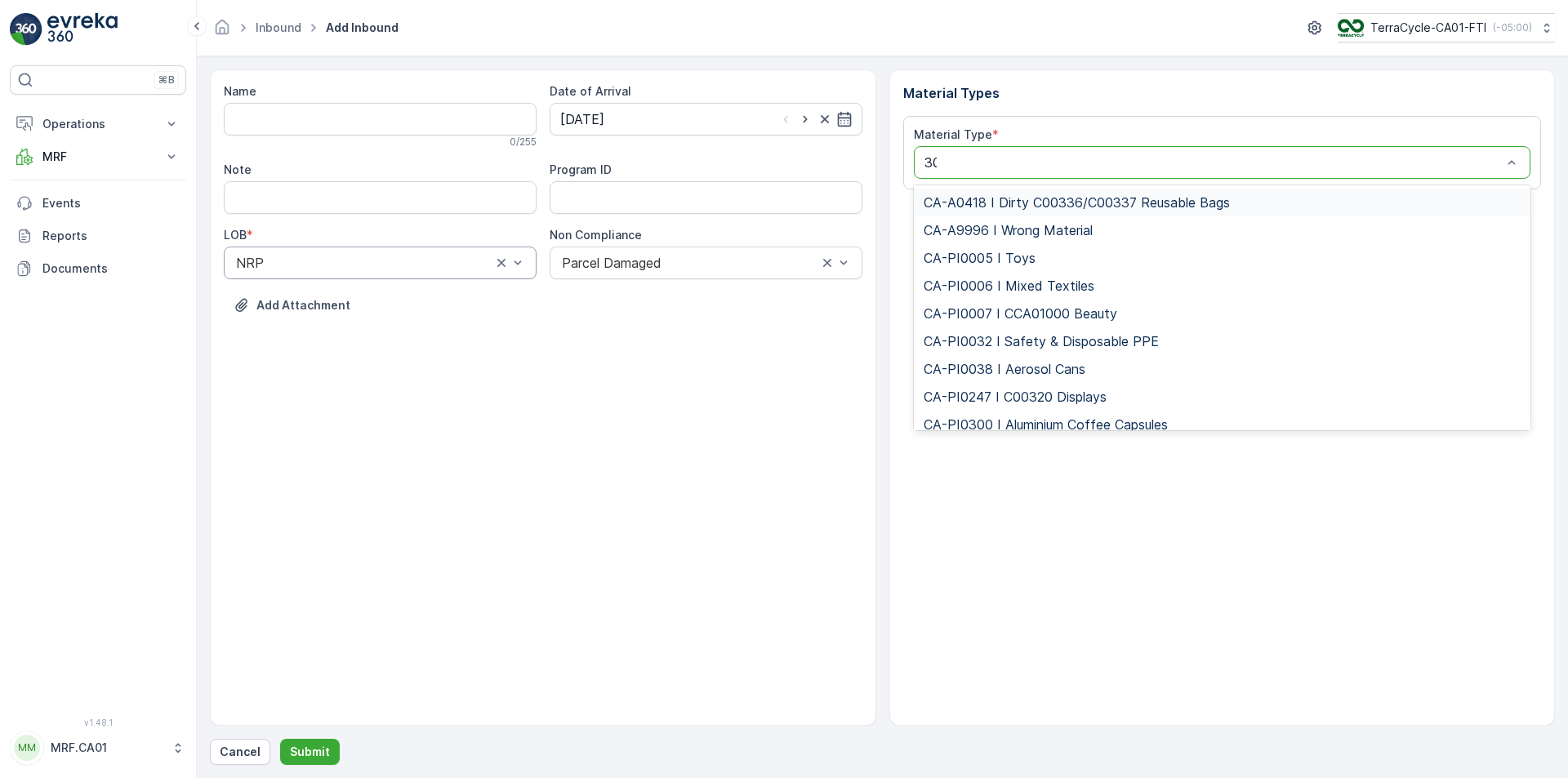
type input "300"
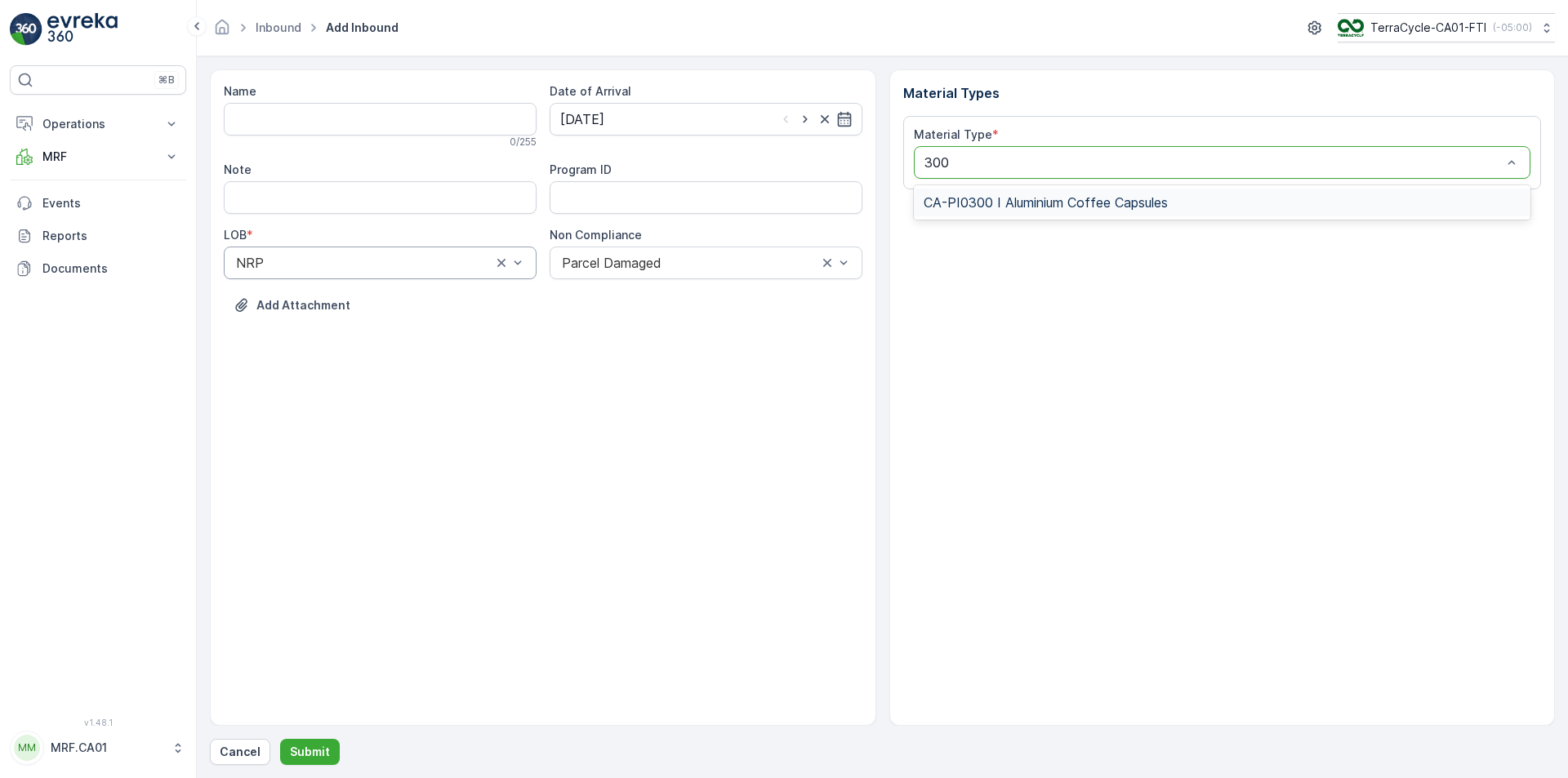
click at [1037, 209] on span "CA-PI0300 I Aluminium Coffee Capsules" at bounding box center [1045, 202] width 244 height 14
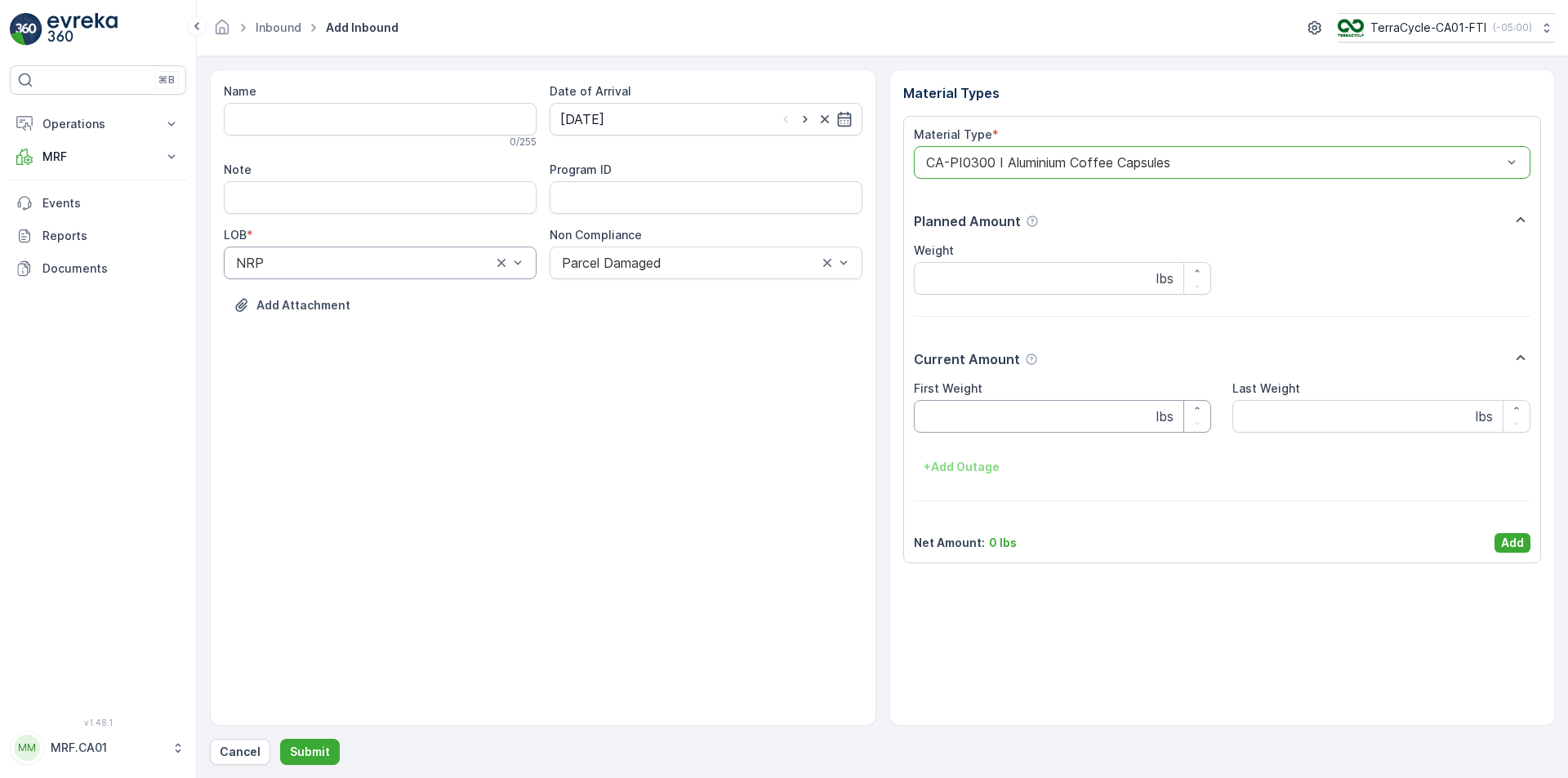
click at [999, 406] on Weight "First Weight" at bounding box center [1062, 416] width 298 height 32
type Weight "35"
click at [1520, 548] on p "Add" at bounding box center [1512, 542] width 23 height 16
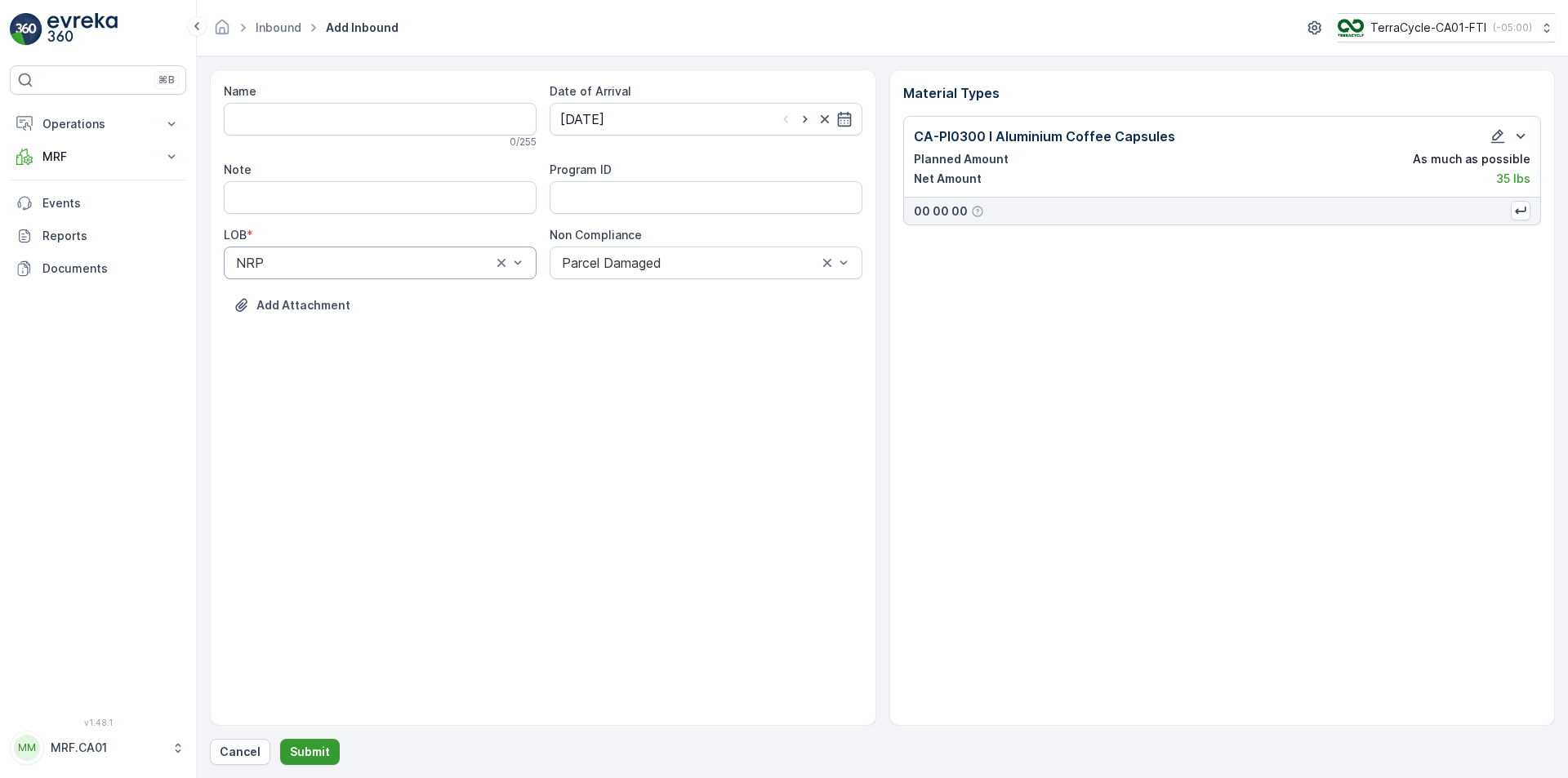
click at [325, 747] on p "Submit" at bounding box center [309, 751] width 40 height 16
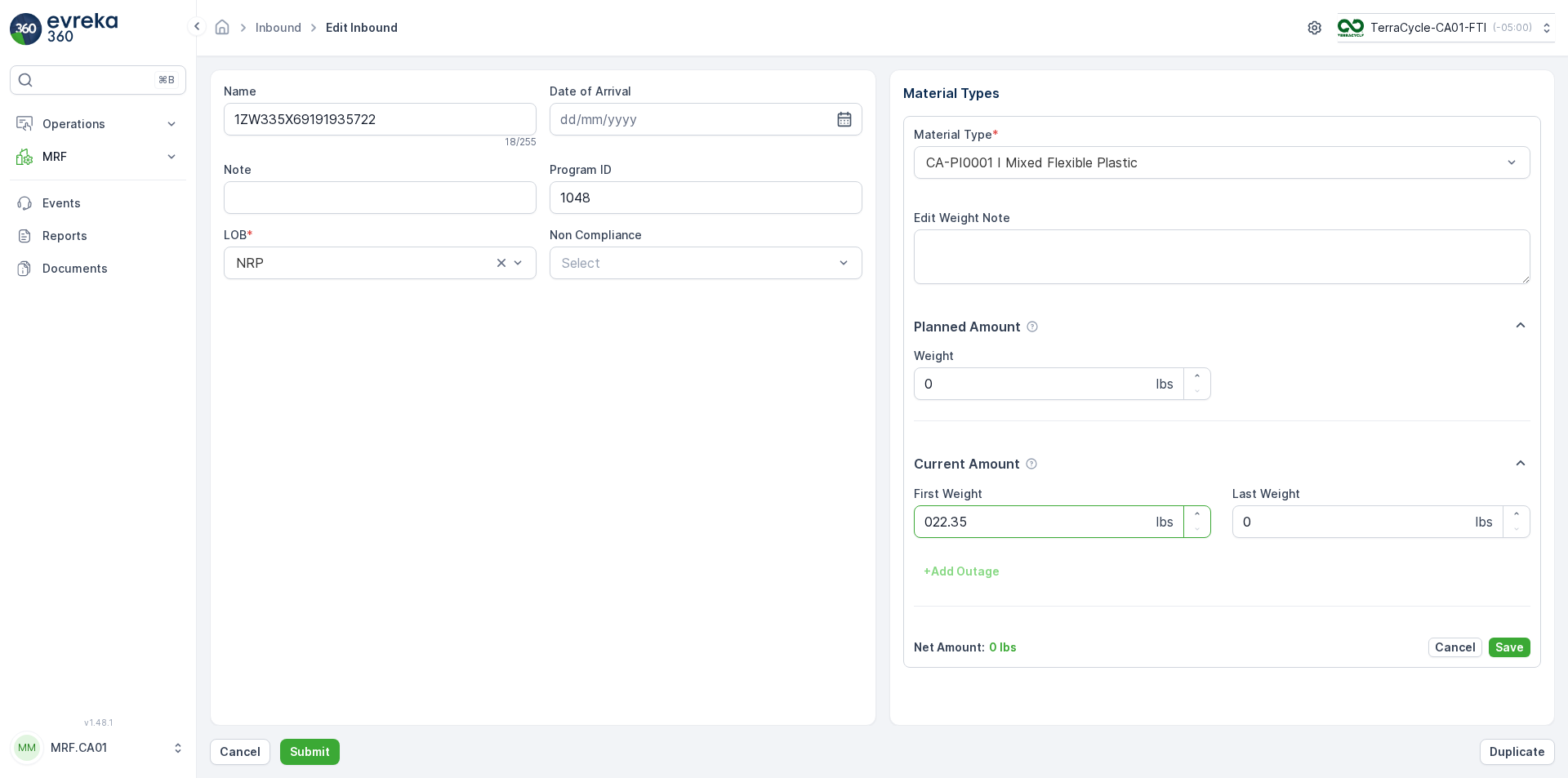
click at [280, 739] on button "Submit" at bounding box center [310, 752] width 59 height 26
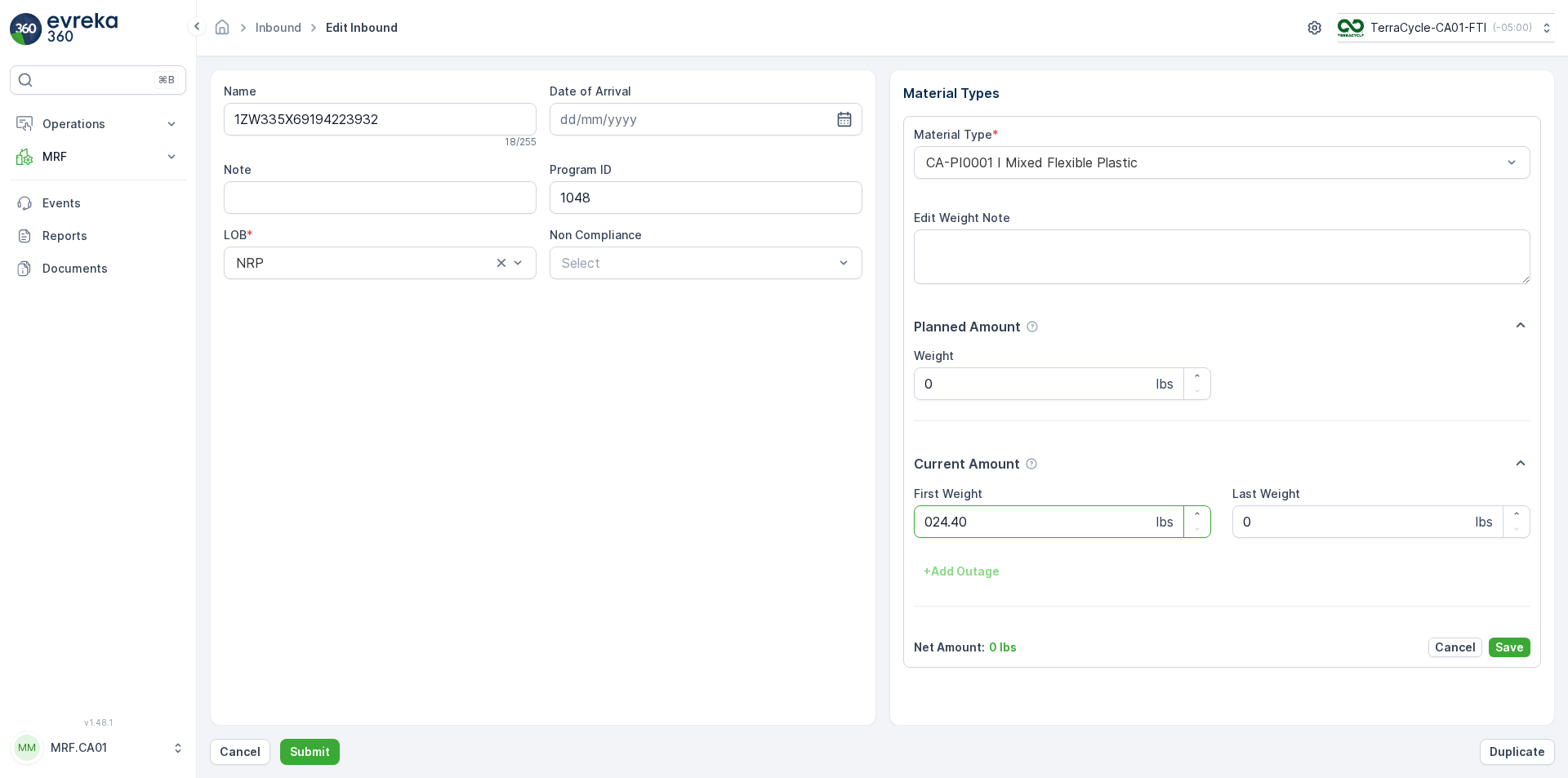
click at [280, 739] on button "Submit" at bounding box center [310, 752] width 59 height 26
click at [987, 154] on div "CA-PI0004 I Oral Care" at bounding box center [1222, 162] width 618 height 32
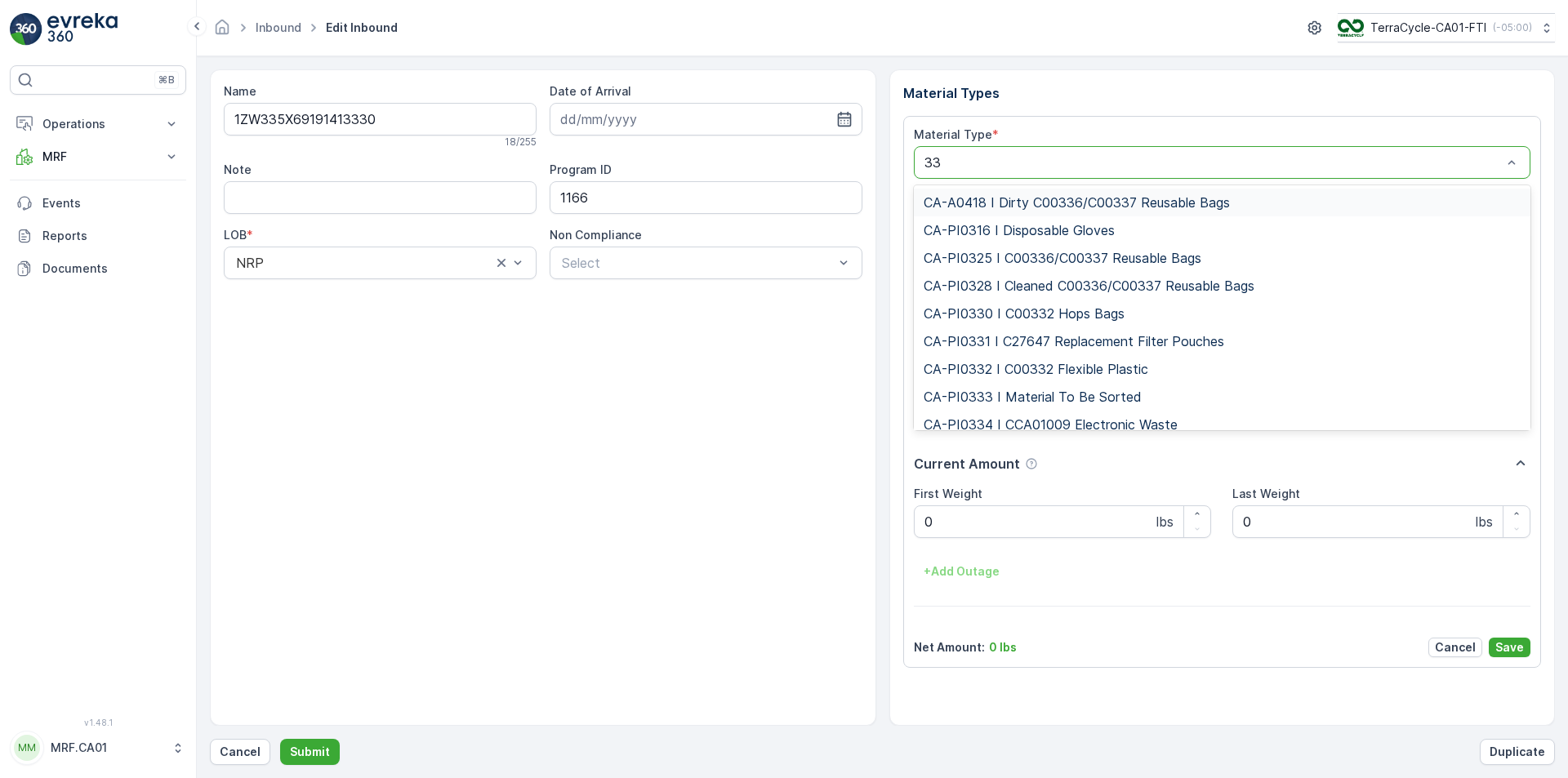
type input "333"
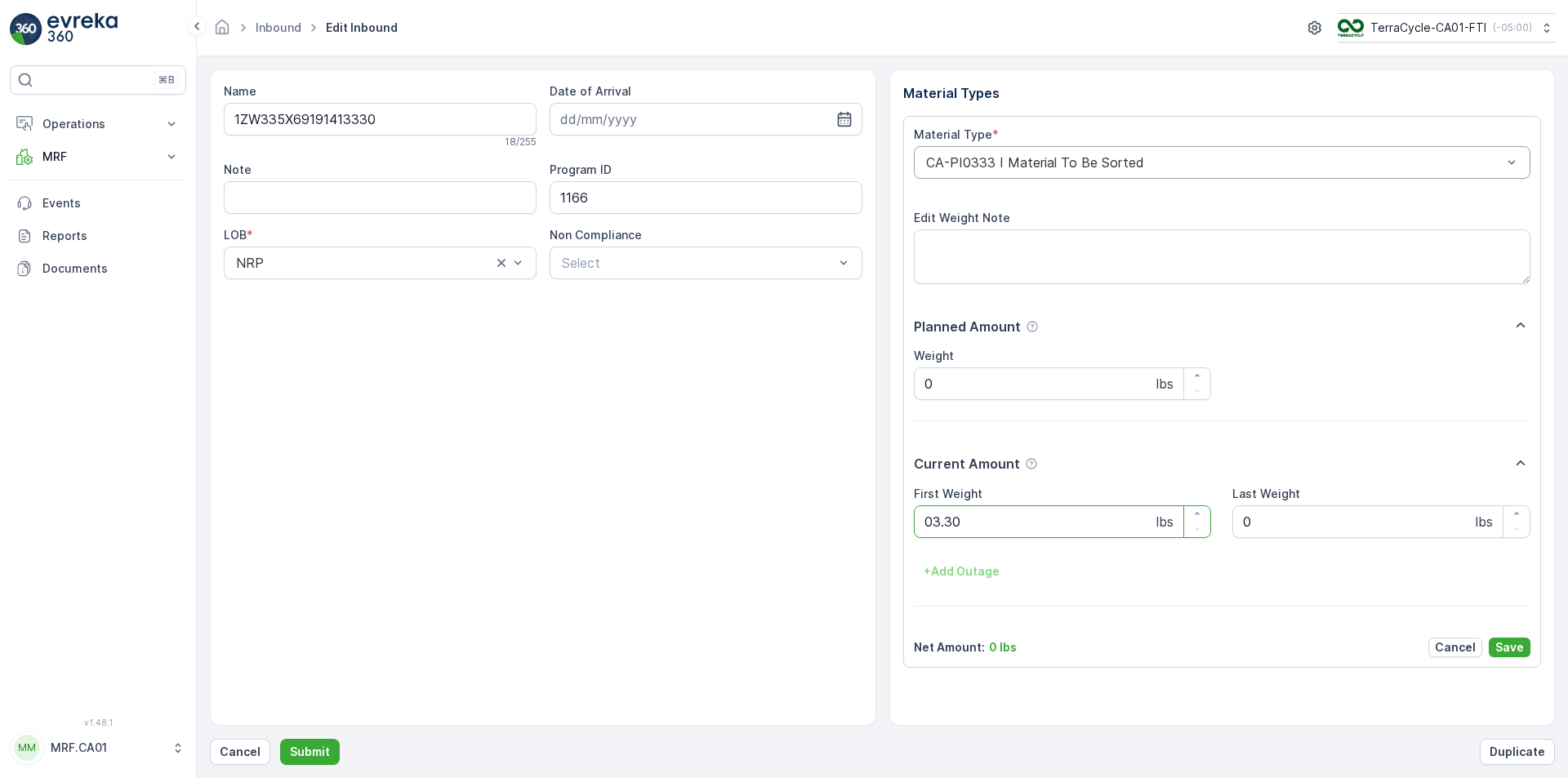
click at [280, 739] on button "Submit" at bounding box center [310, 752] width 59 height 26
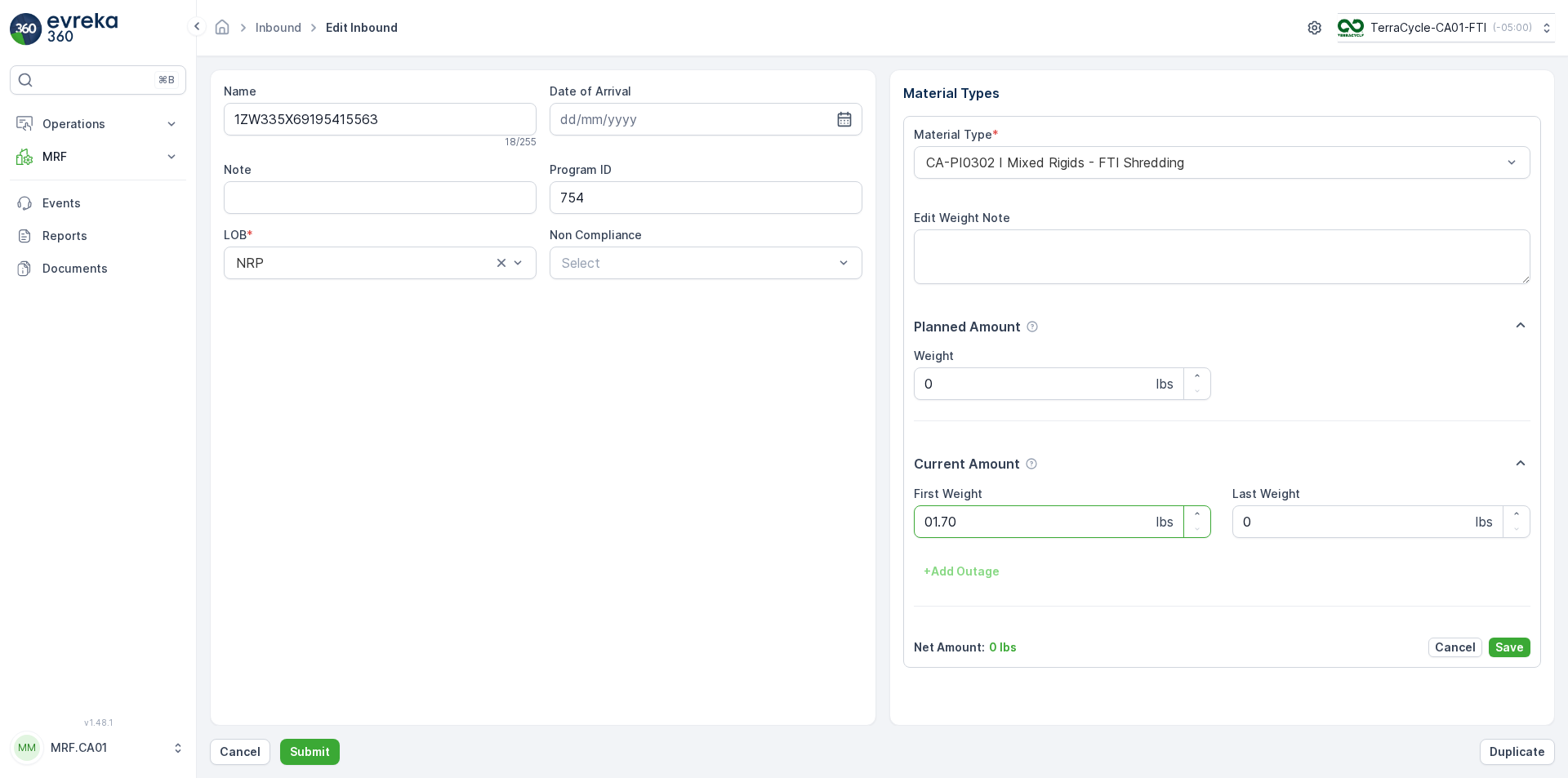
click at [280, 739] on button "Submit" at bounding box center [310, 752] width 59 height 26
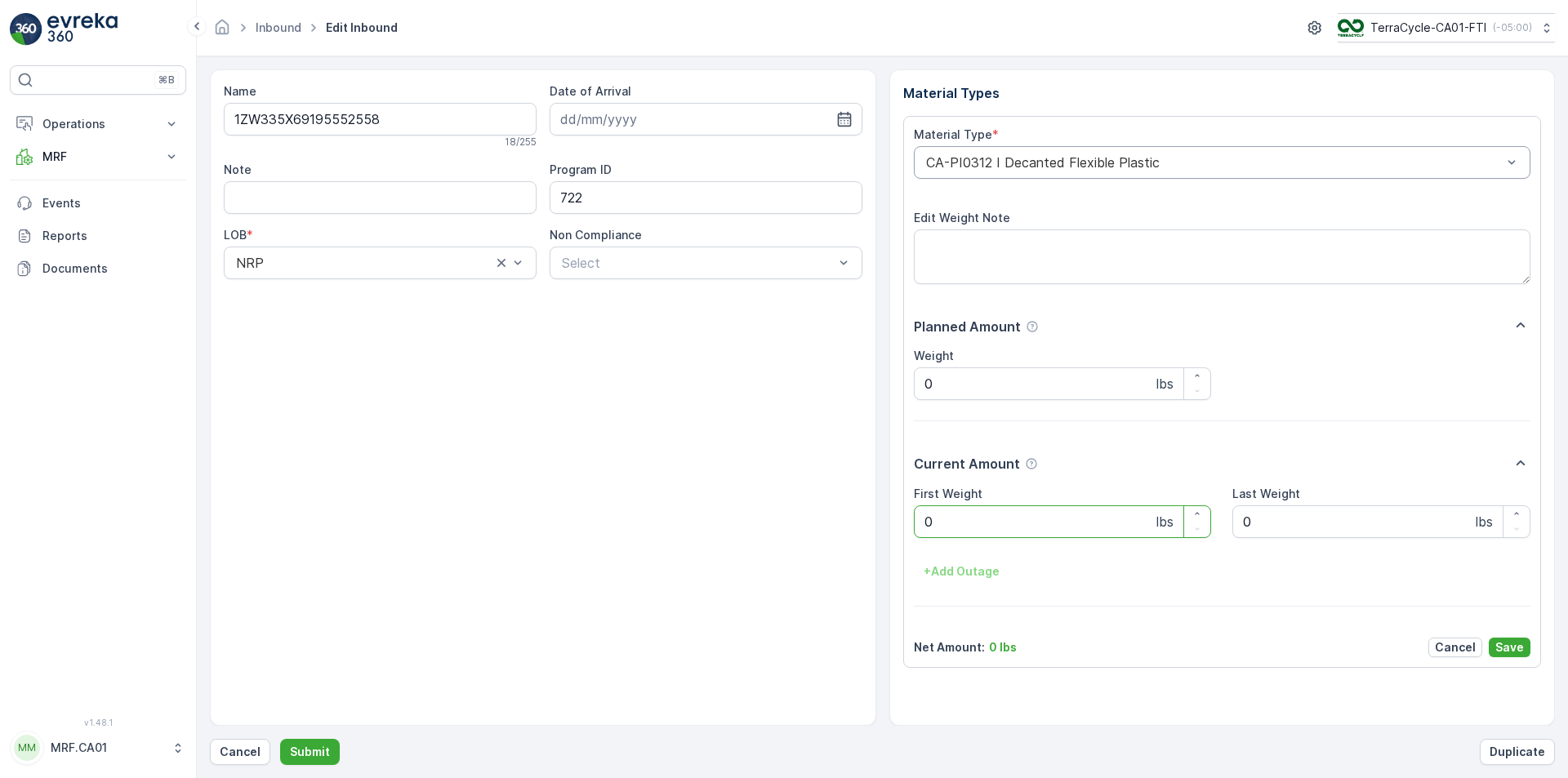
click at [987, 152] on div "CA-PI0312 I Decanted Flexible Plastic" at bounding box center [1222, 162] width 618 height 32
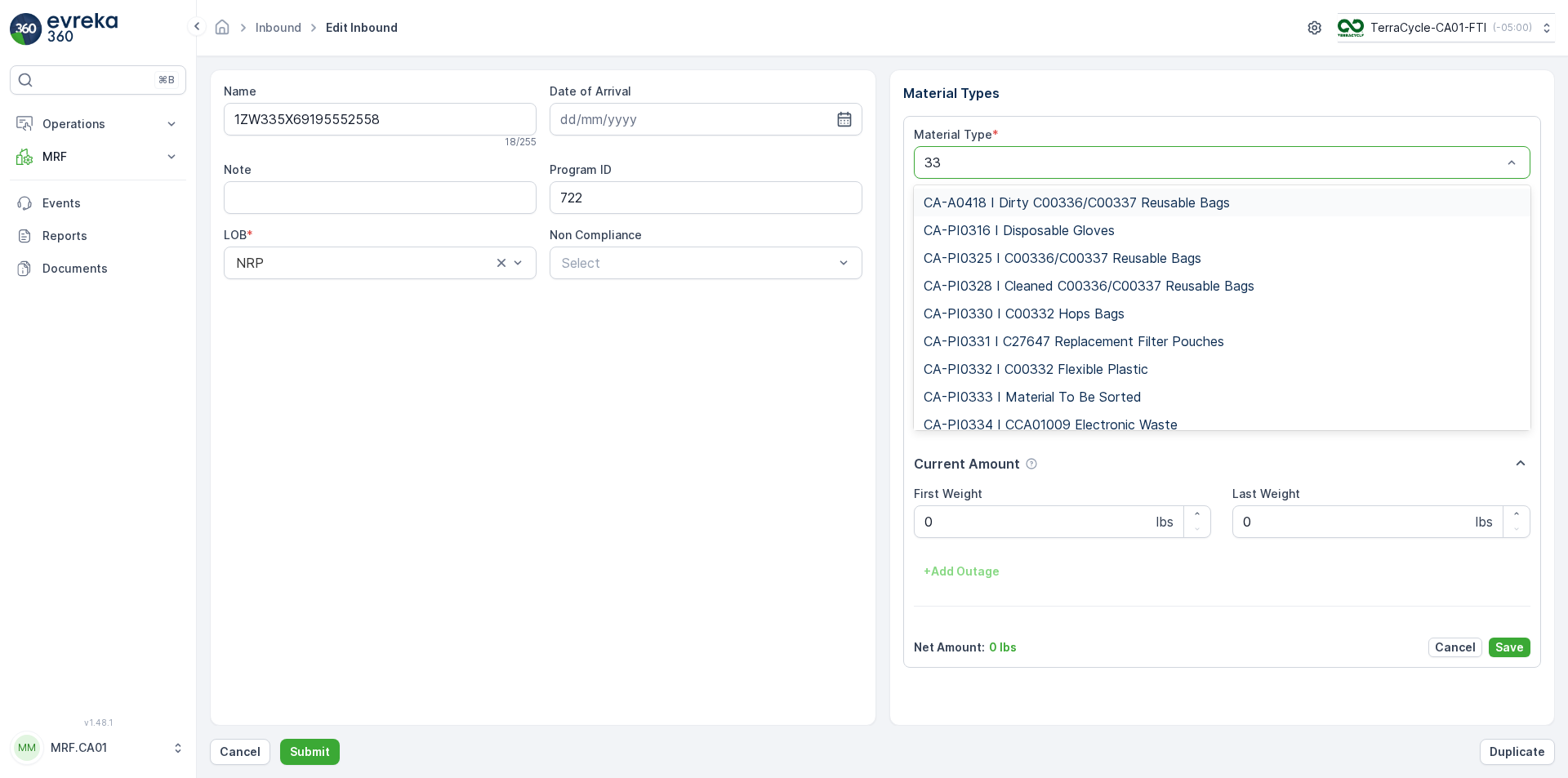
type input "333"
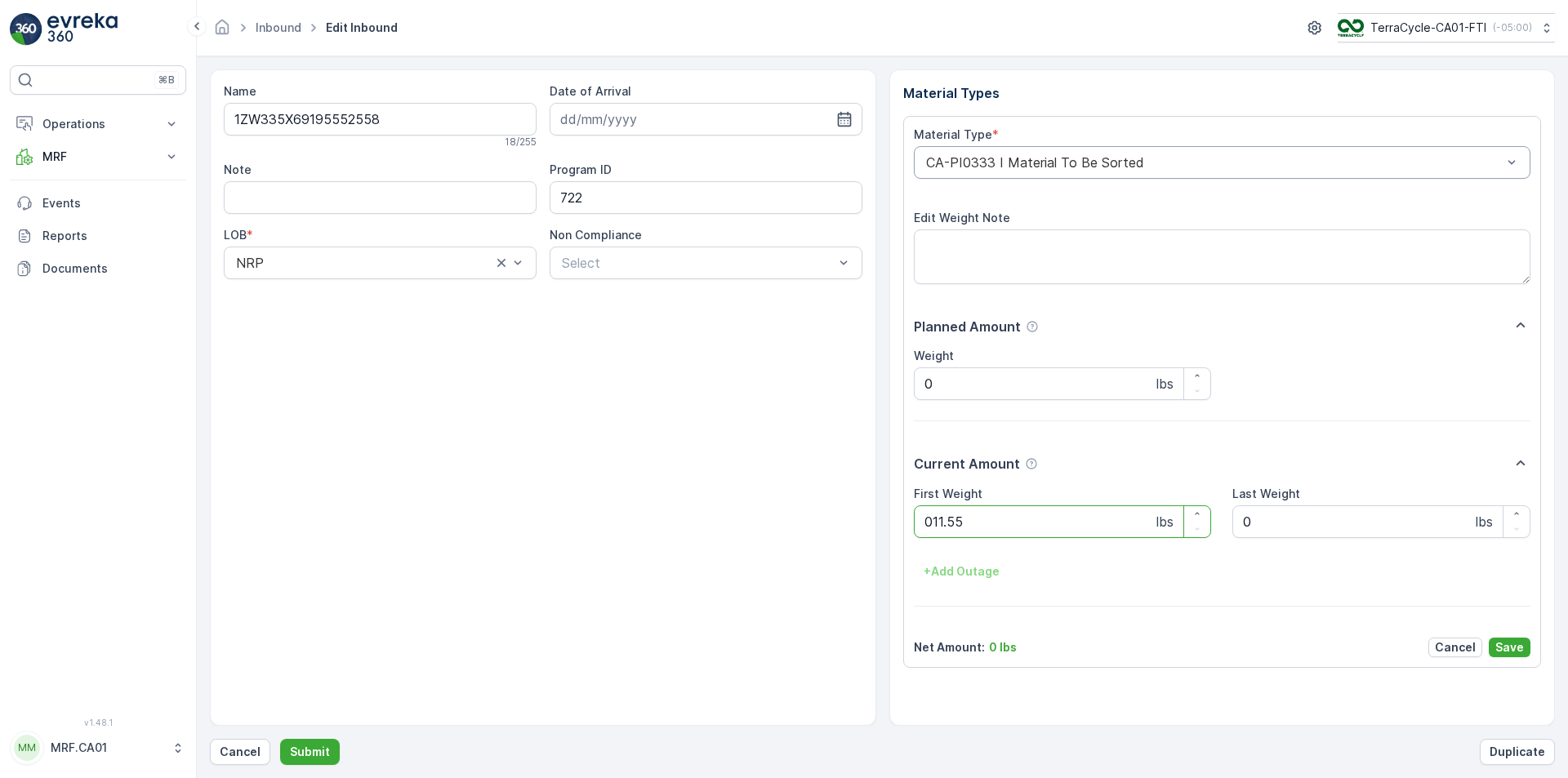
click at [280, 739] on button "Submit" at bounding box center [310, 752] width 59 height 26
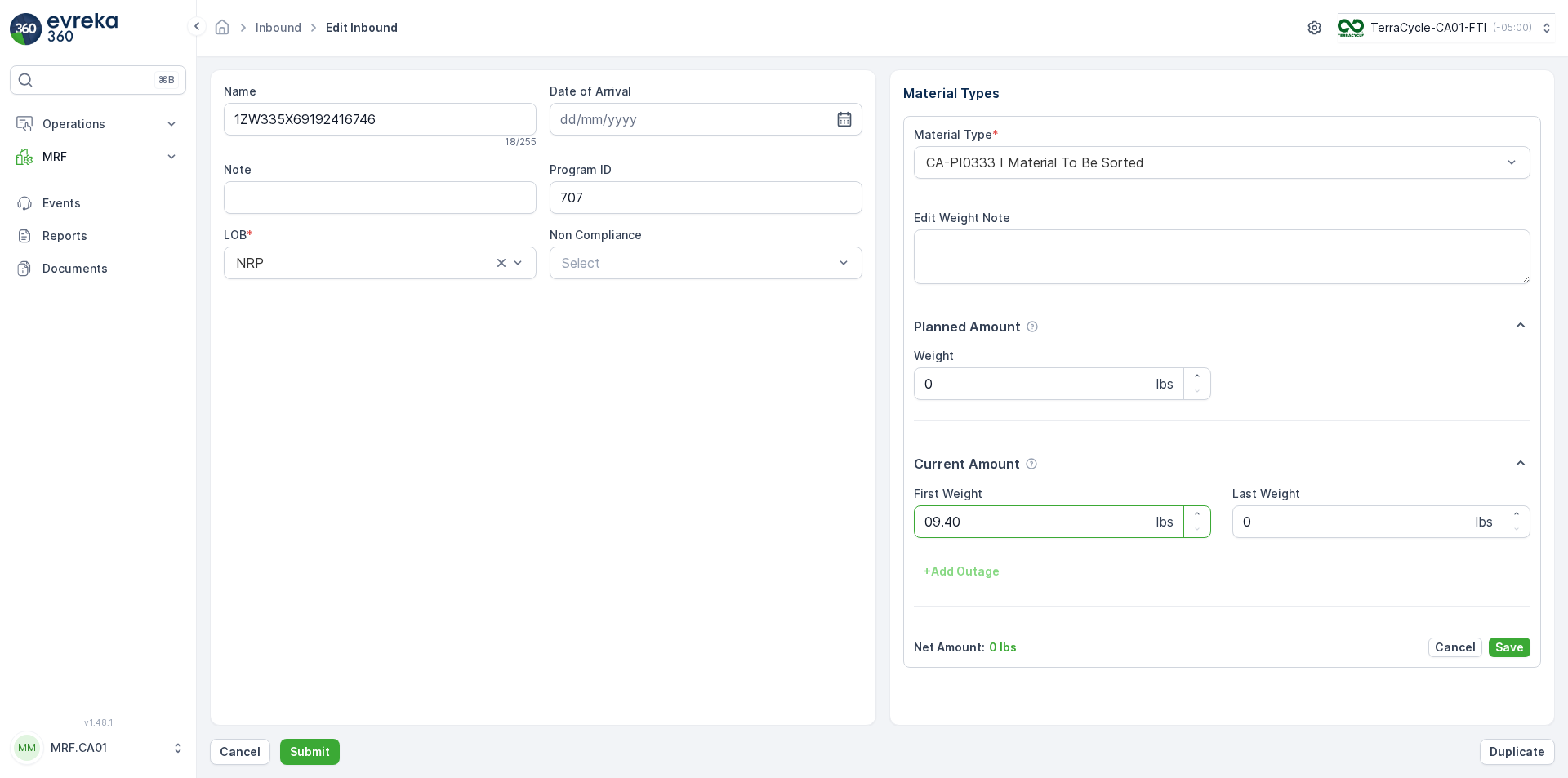
click at [280, 739] on button "Submit" at bounding box center [310, 752] width 59 height 26
click at [986, 152] on div "CA-PI0001 I Mixed Flexible Plastic" at bounding box center [1222, 162] width 618 height 32
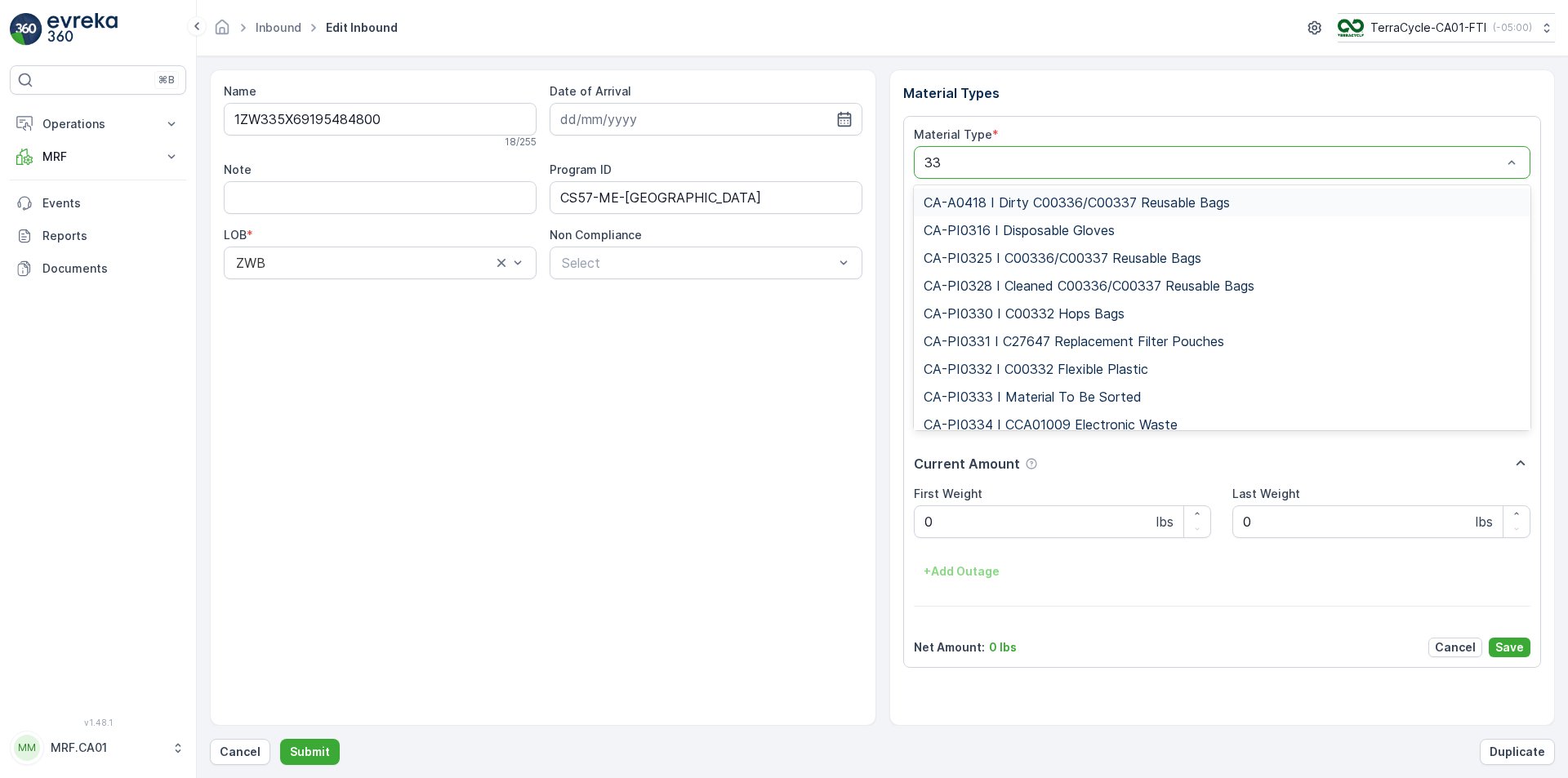
type input "333"
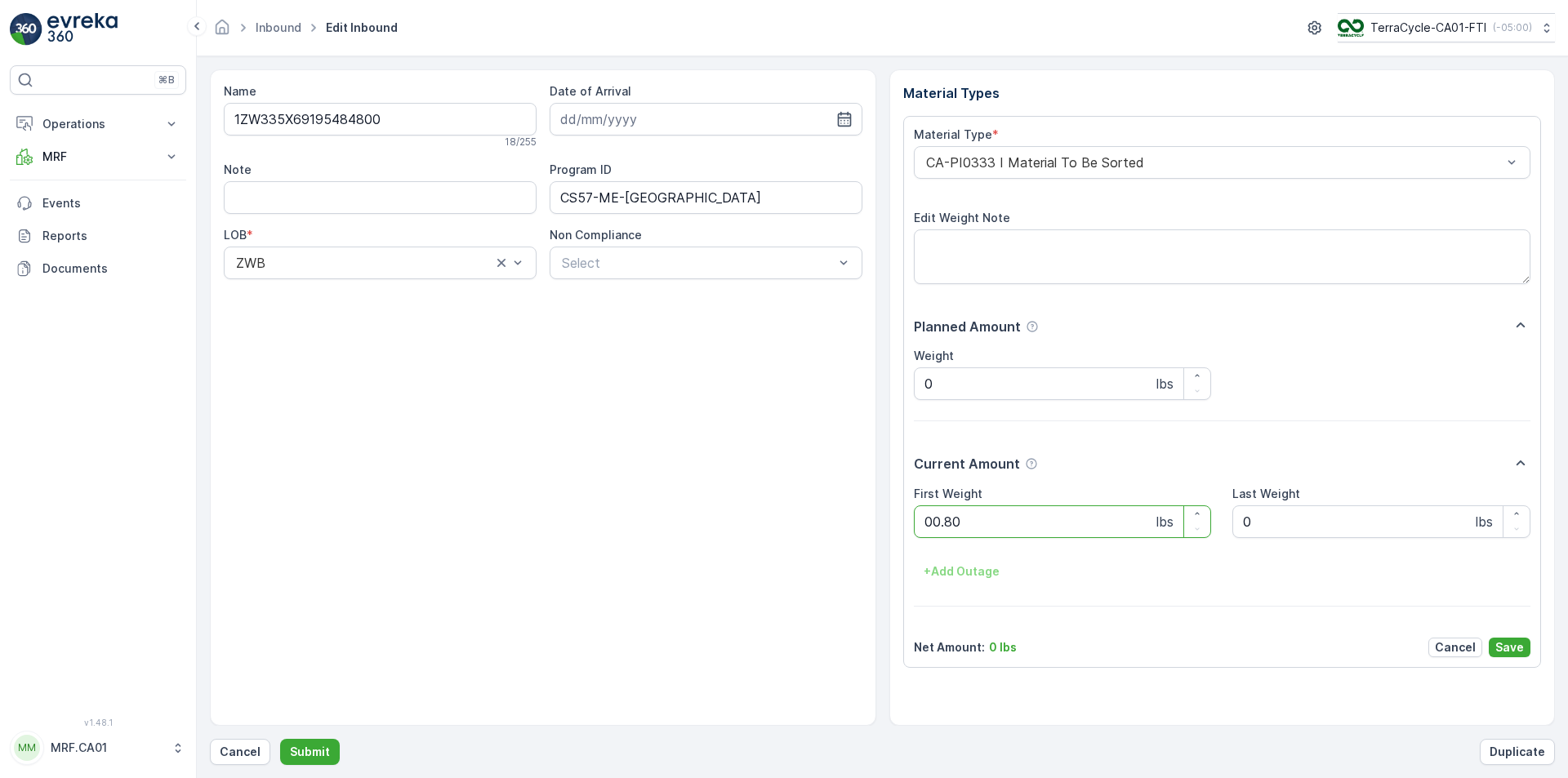
click at [280, 739] on button "Submit" at bounding box center [310, 752] width 59 height 26
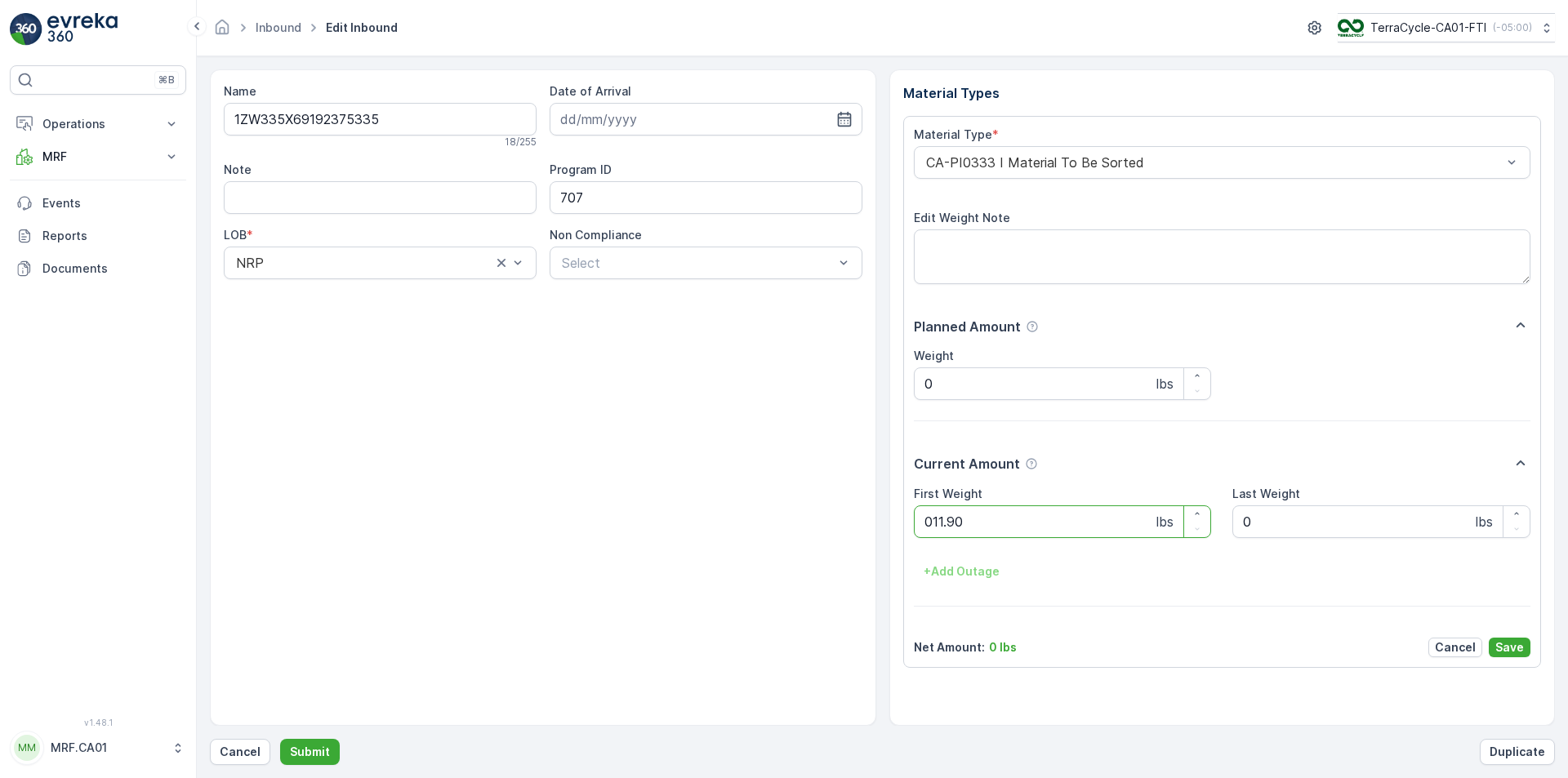
click at [280, 739] on button "Submit" at bounding box center [310, 752] width 59 height 26
